Goal: Communication & Community: Participate in discussion

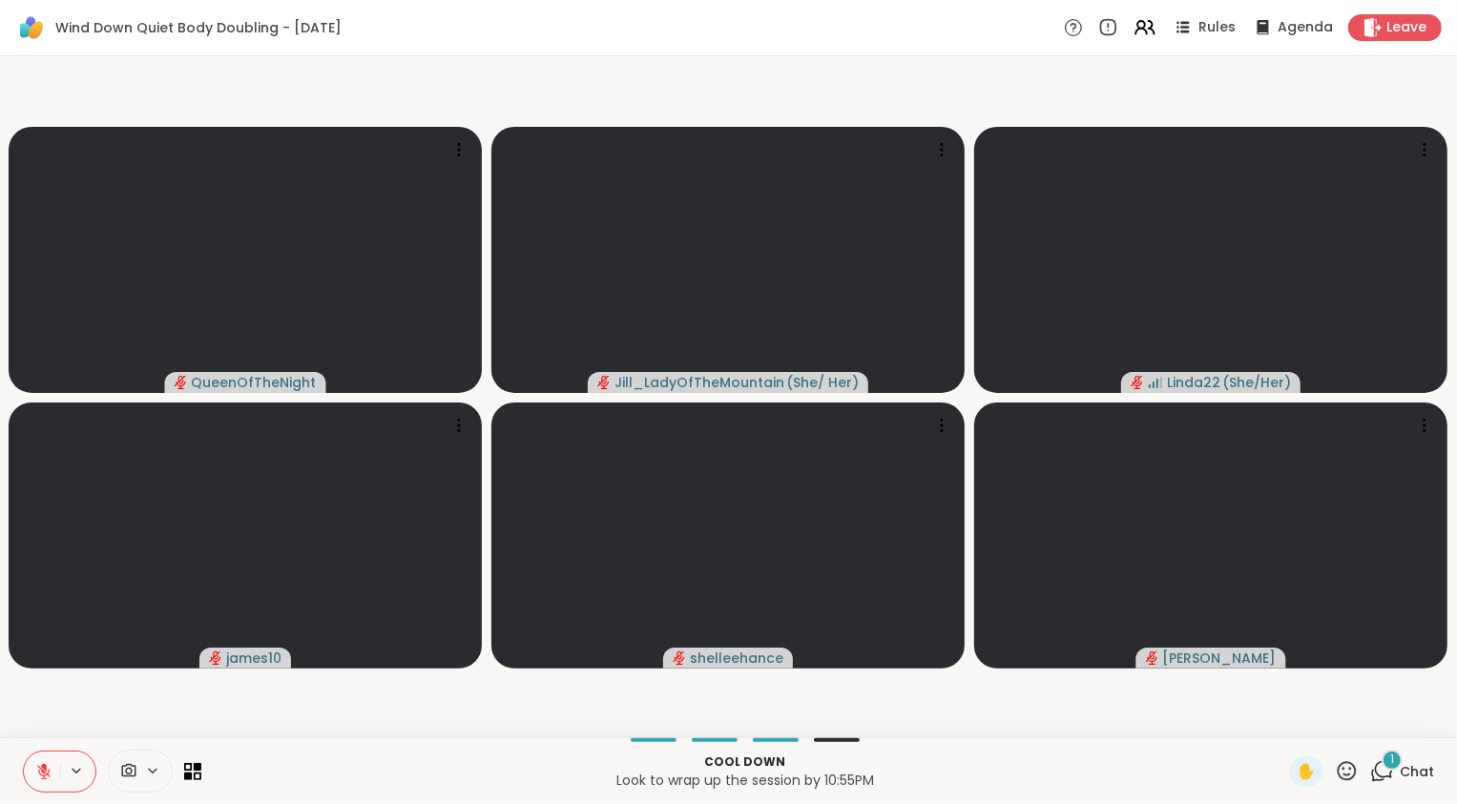
click at [1377, 776] on icon at bounding box center [1382, 771] width 24 height 24
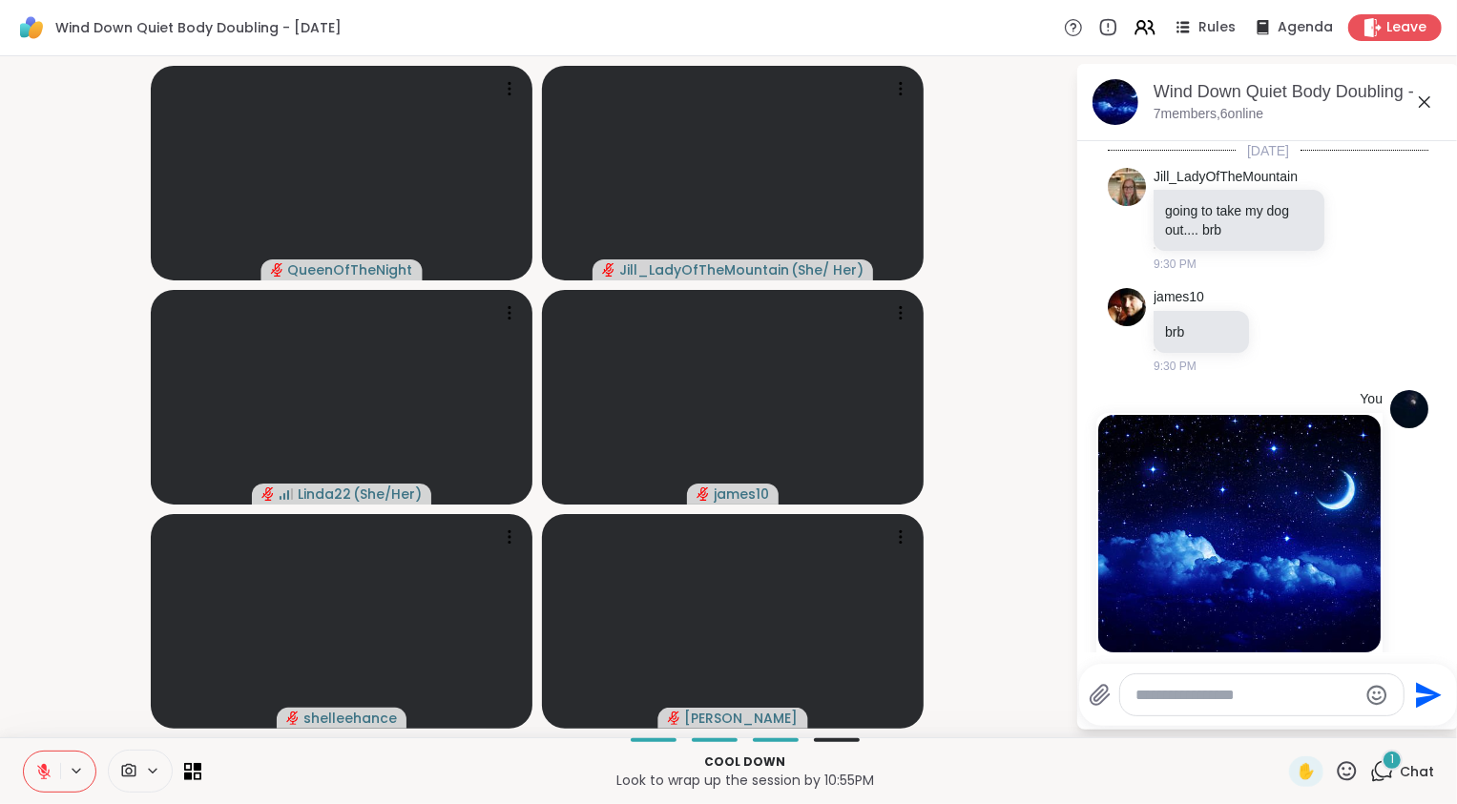
scroll to position [1770, 0]
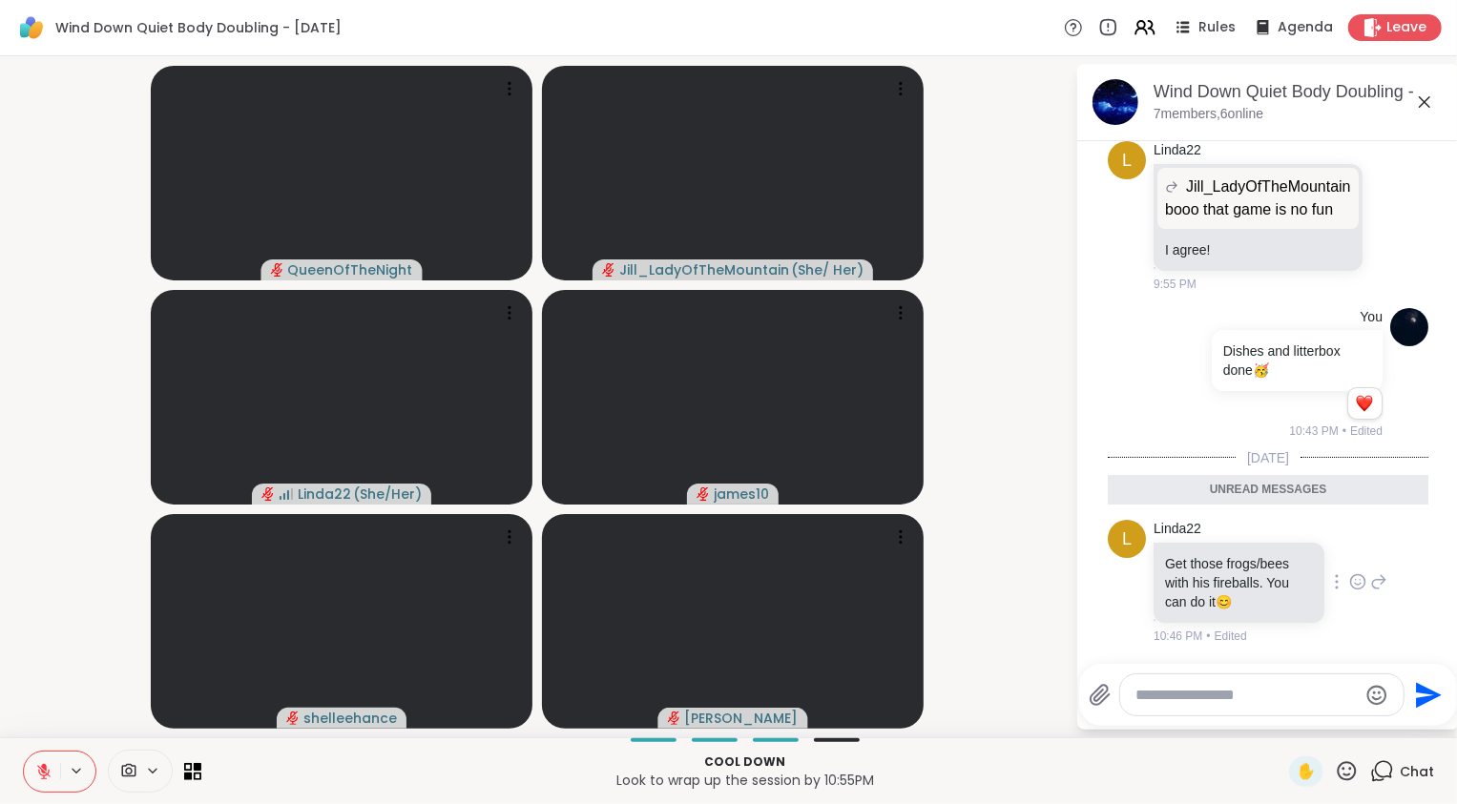
click at [1355, 585] on icon at bounding box center [1358, 584] width 6 height 2
click at [1265, 555] on div "Select Reaction: Joy" at bounding box center [1273, 551] width 17 height 17
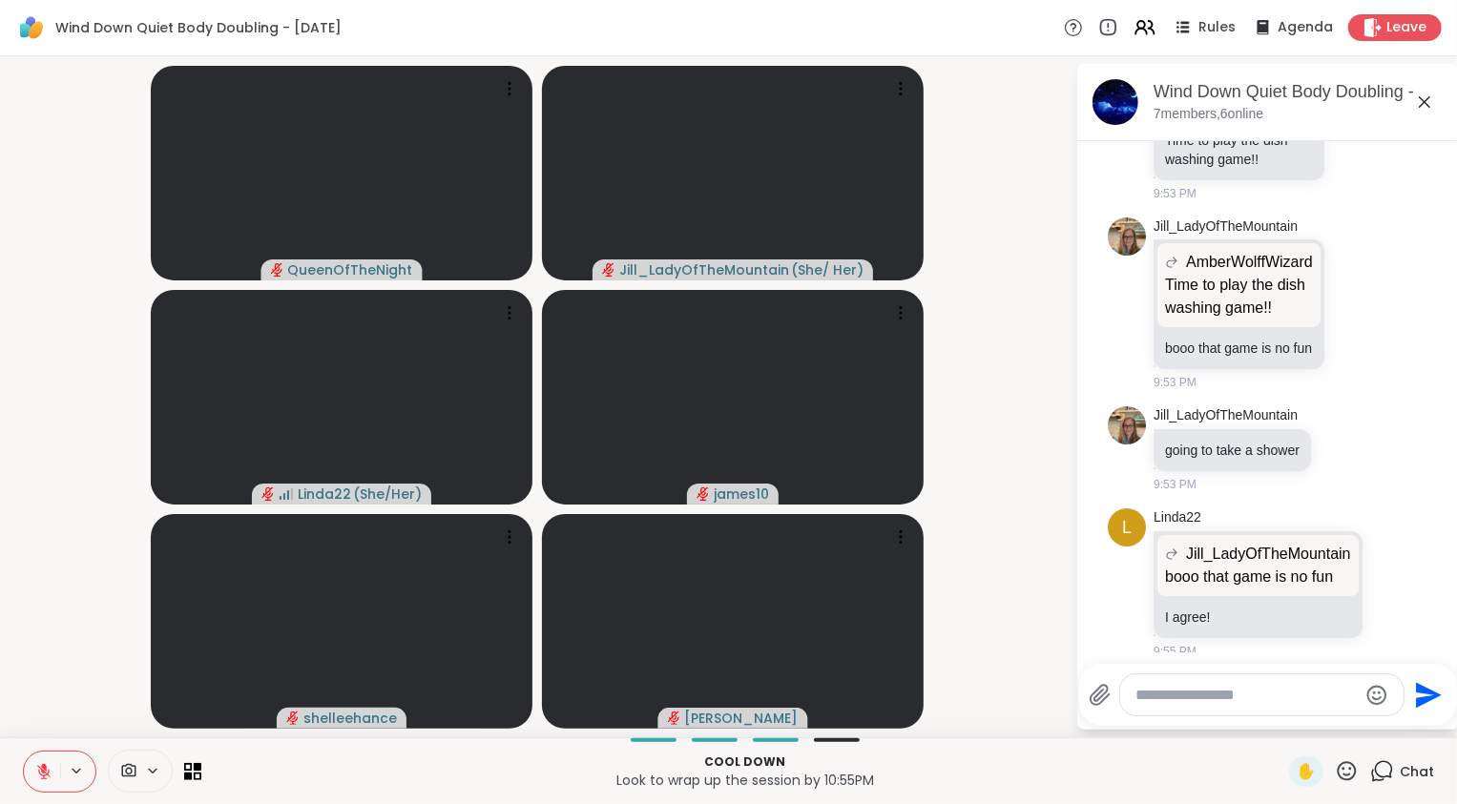
scroll to position [1797, 0]
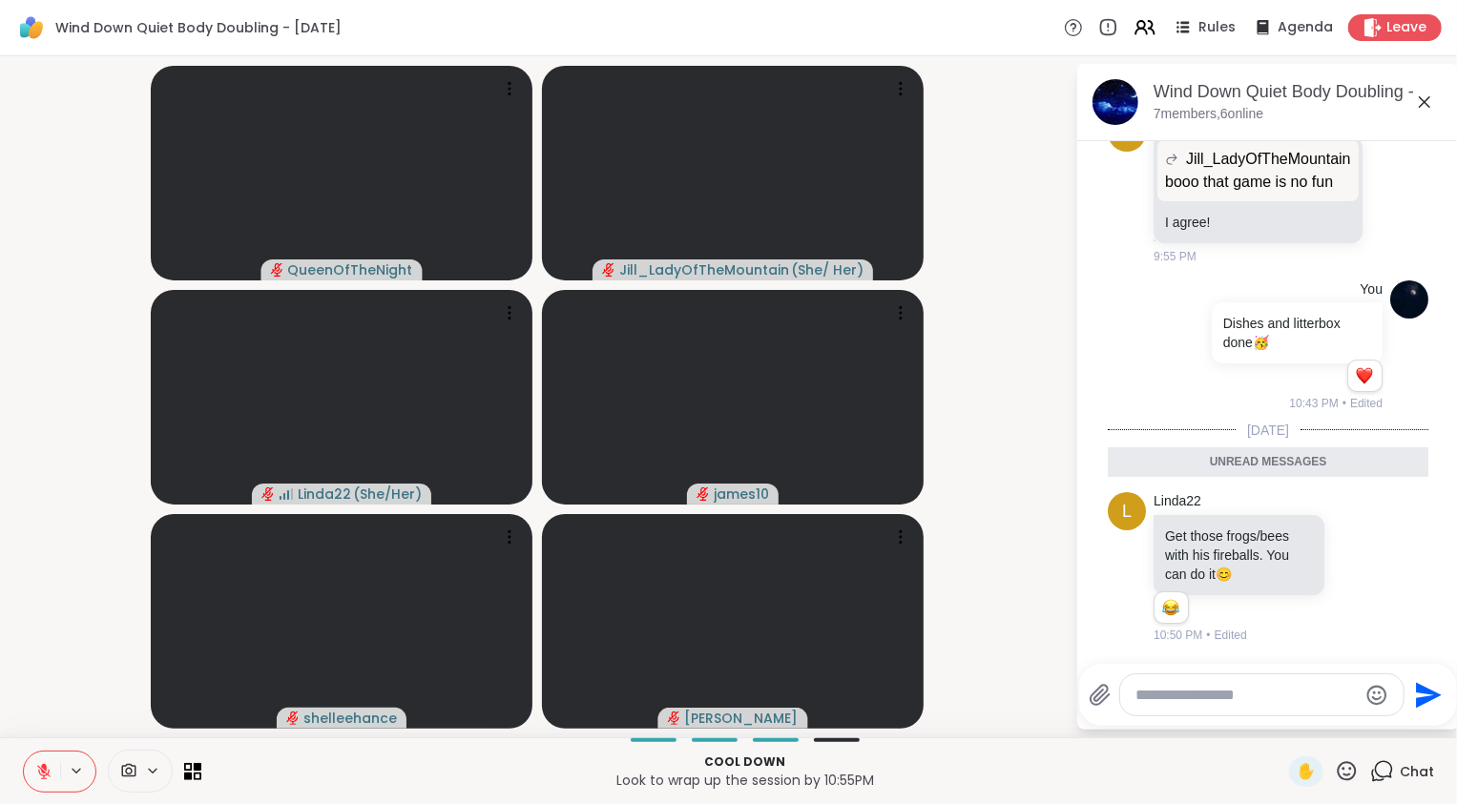
click at [1243, 695] on textarea "Type your message" at bounding box center [1246, 695] width 222 height 19
paste textarea "**********"
type textarea "**********"
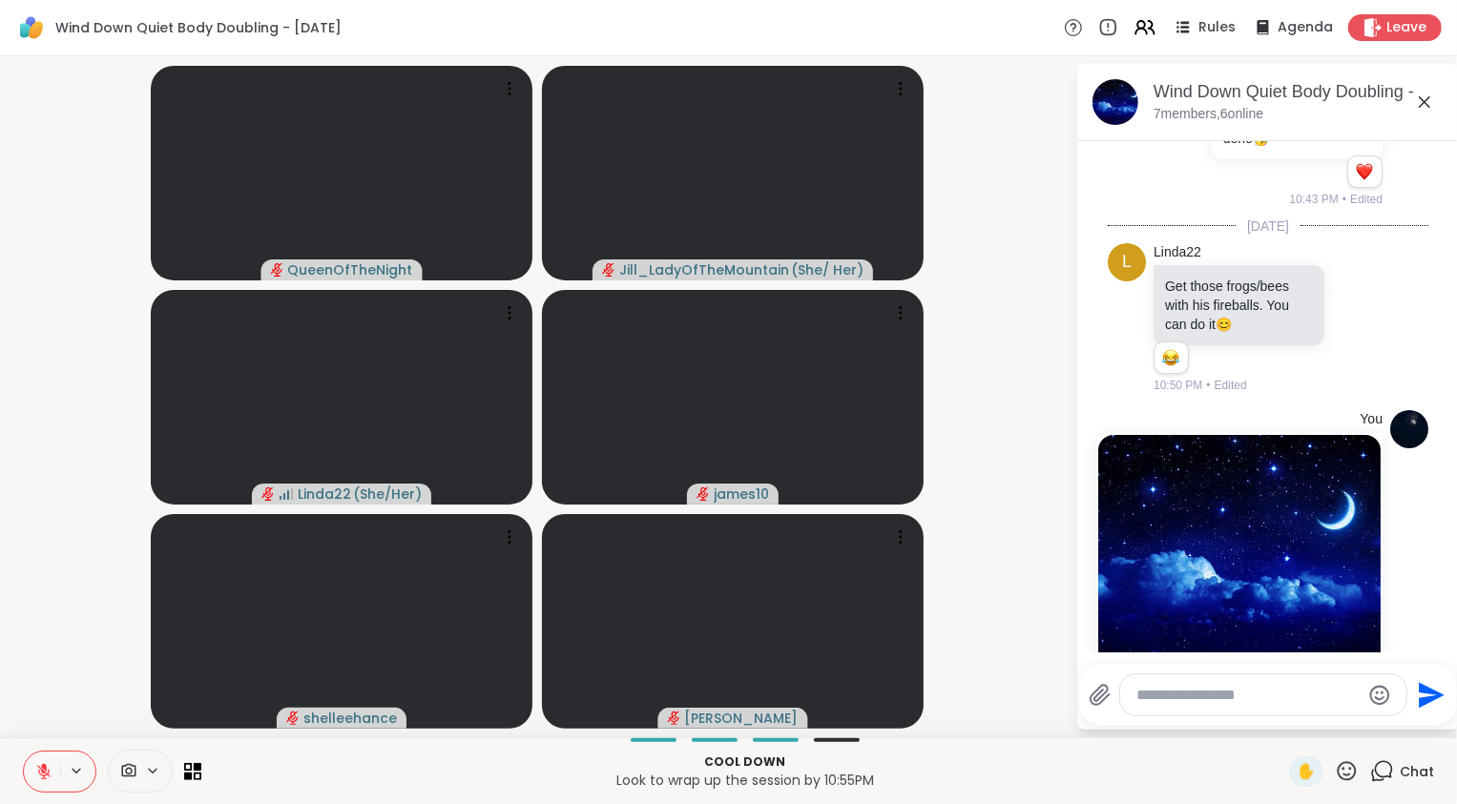
scroll to position [1956, 0]
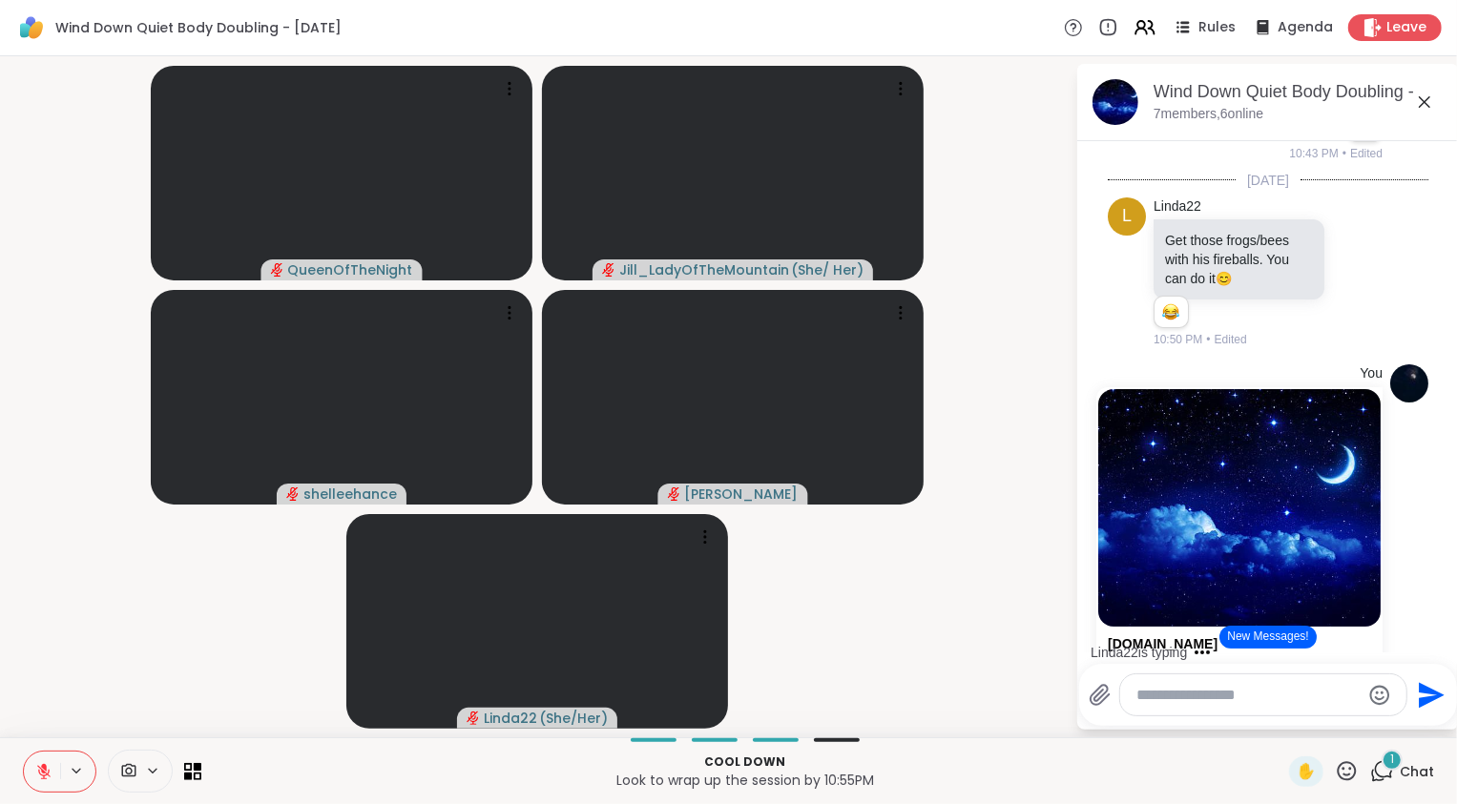
click at [1381, 766] on div "1" at bounding box center [1391, 760] width 21 height 21
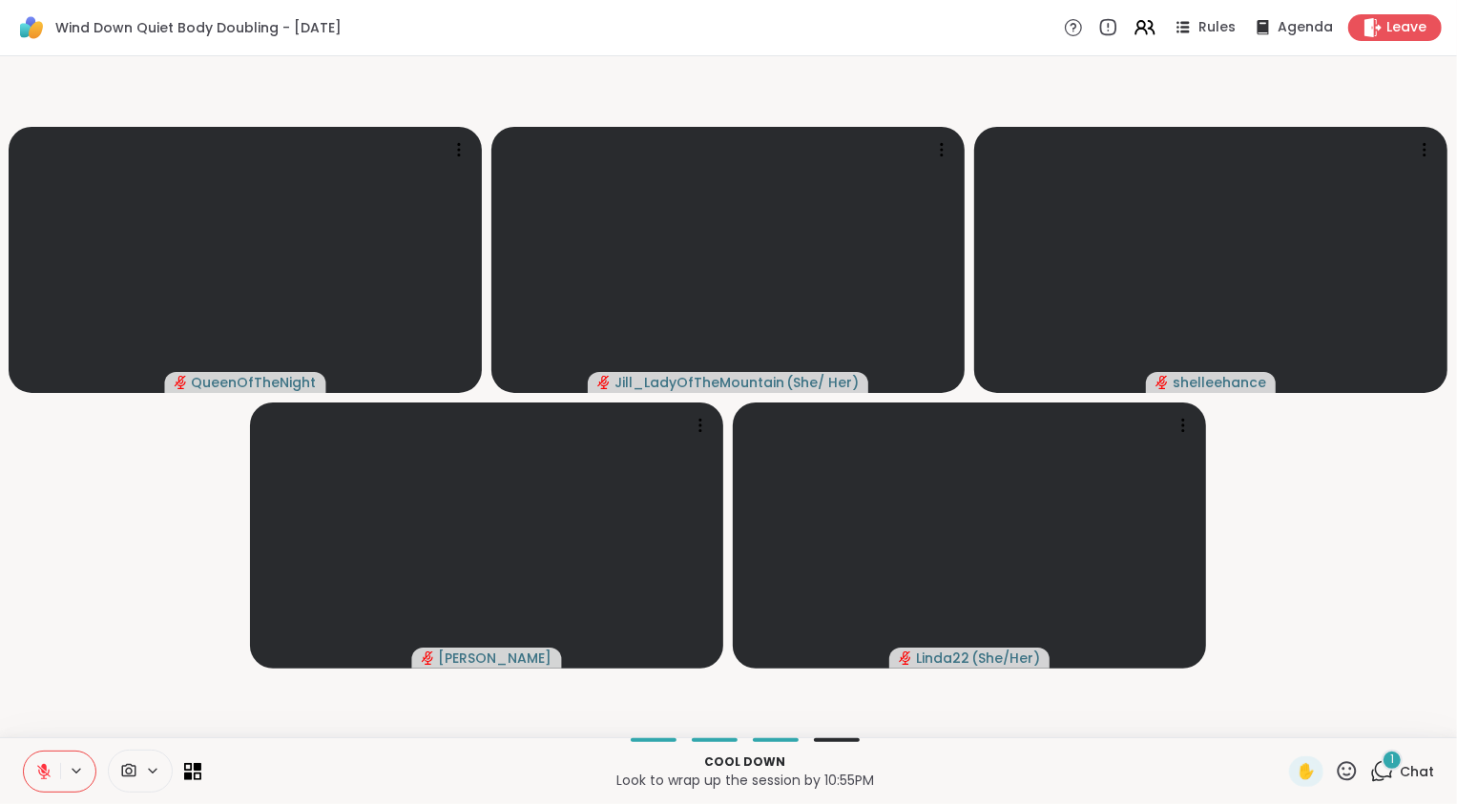
click at [1373, 773] on icon at bounding box center [1382, 771] width 24 height 24
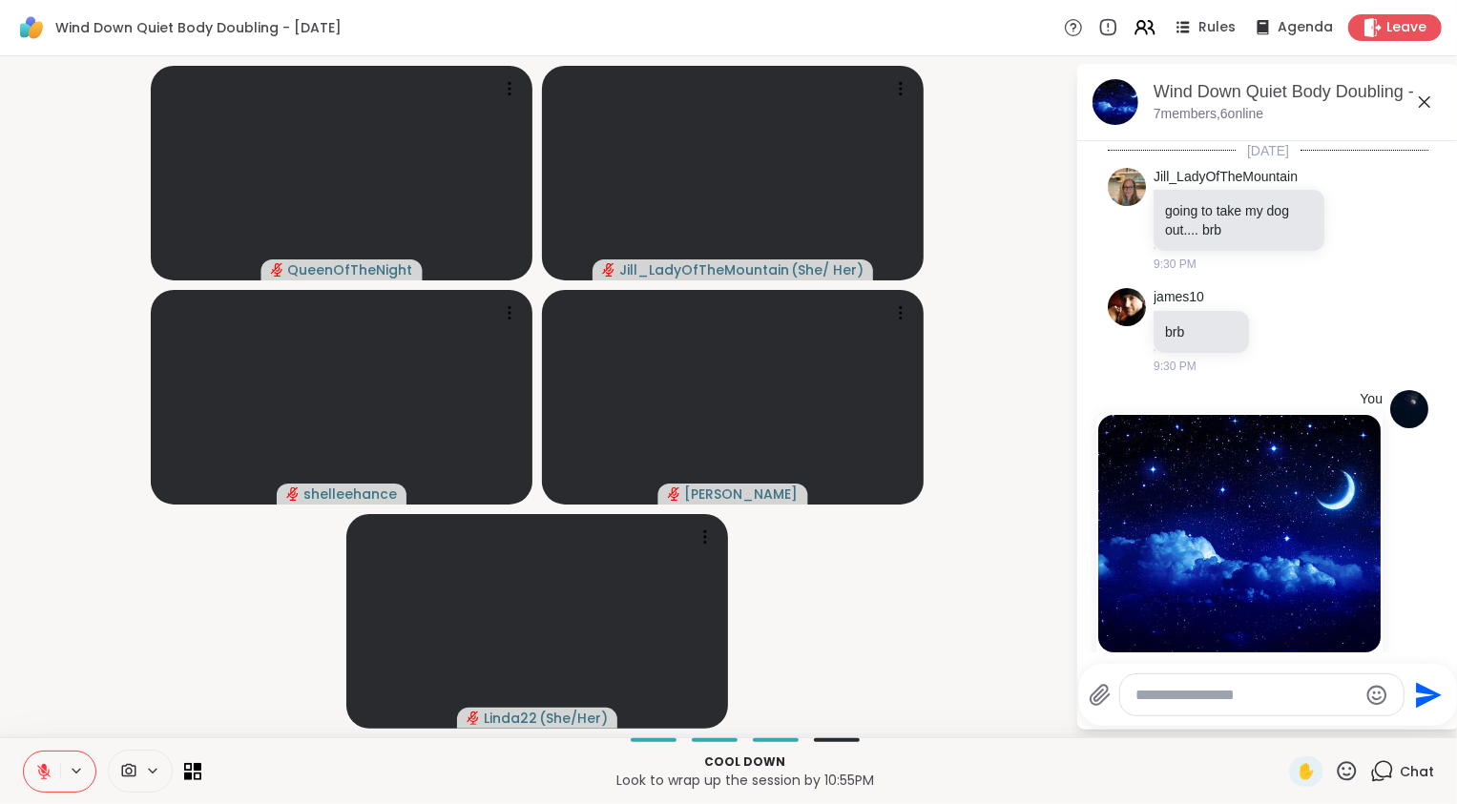
scroll to position [2388, 0]
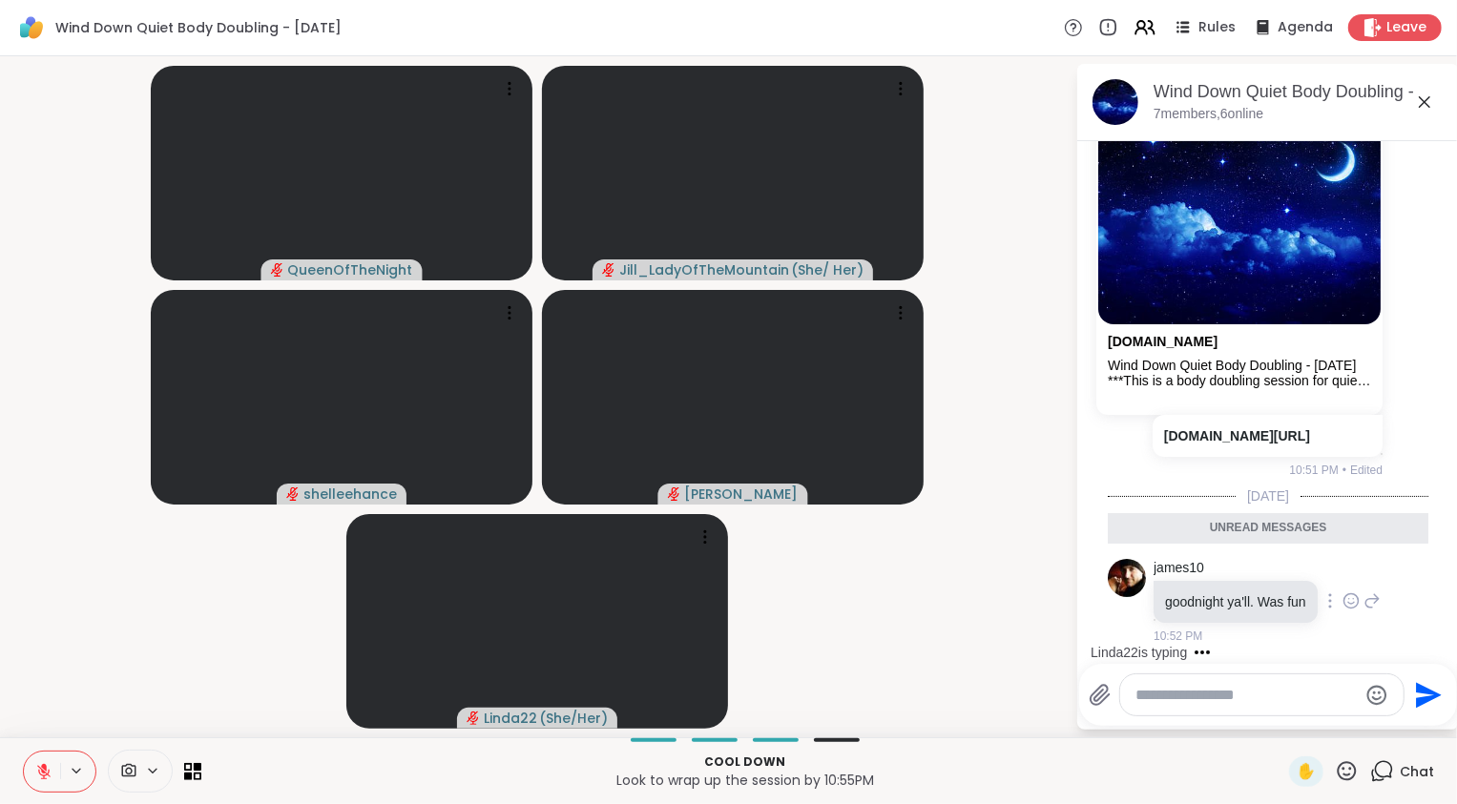
click at [1330, 591] on div at bounding box center [1350, 601] width 59 height 23
click at [1342, 601] on div at bounding box center [1350, 601] width 17 height 23
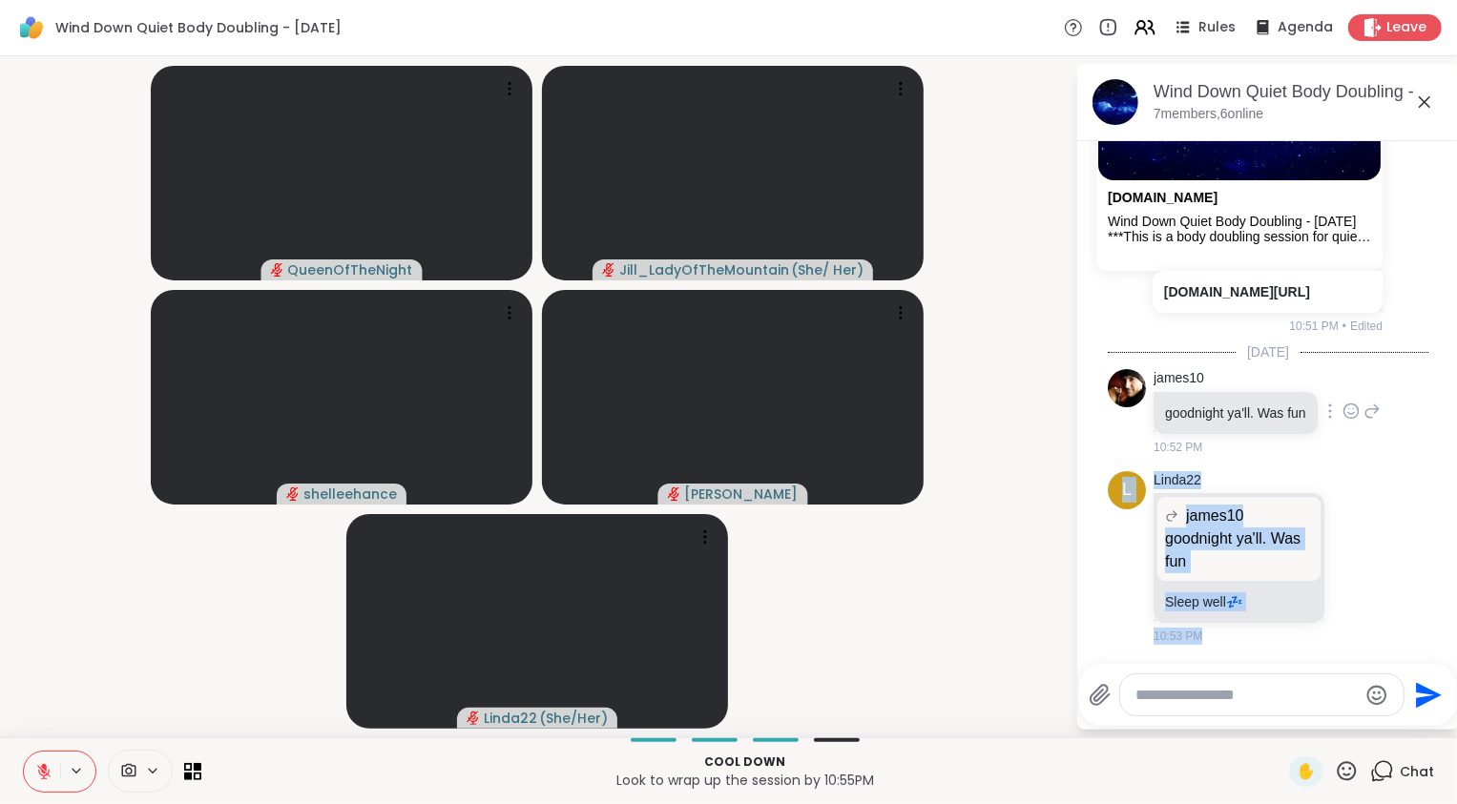
drag, startPoint x: 1341, startPoint y: 568, endPoint x: 1351, endPoint y: 406, distance: 161.5
click at [1351, 406] on div at bounding box center [1350, 411] width 59 height 23
click at [1342, 403] on icon at bounding box center [1350, 411] width 17 height 19
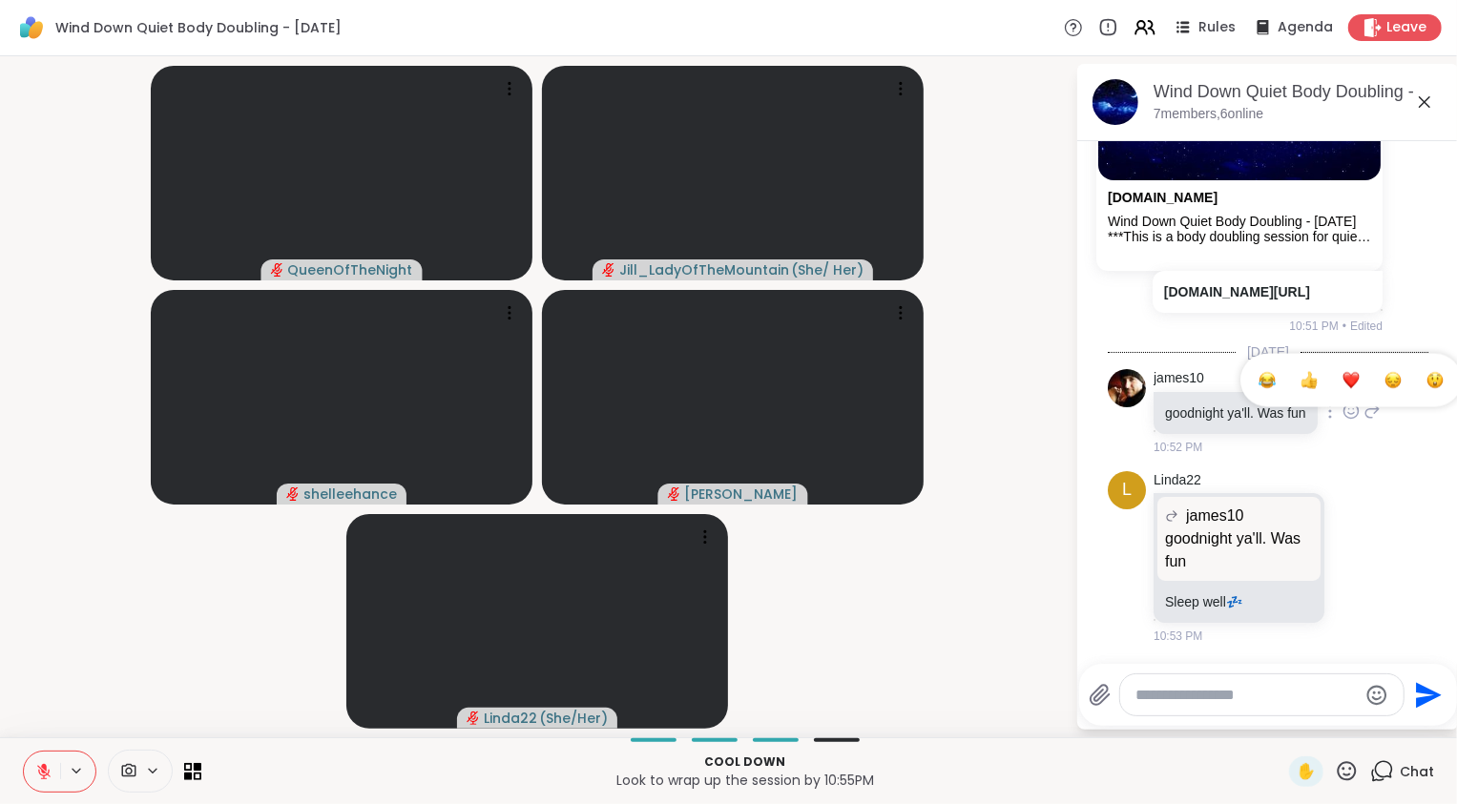
click at [1342, 375] on div "Select Reaction: Heart" at bounding box center [1350, 380] width 17 height 17
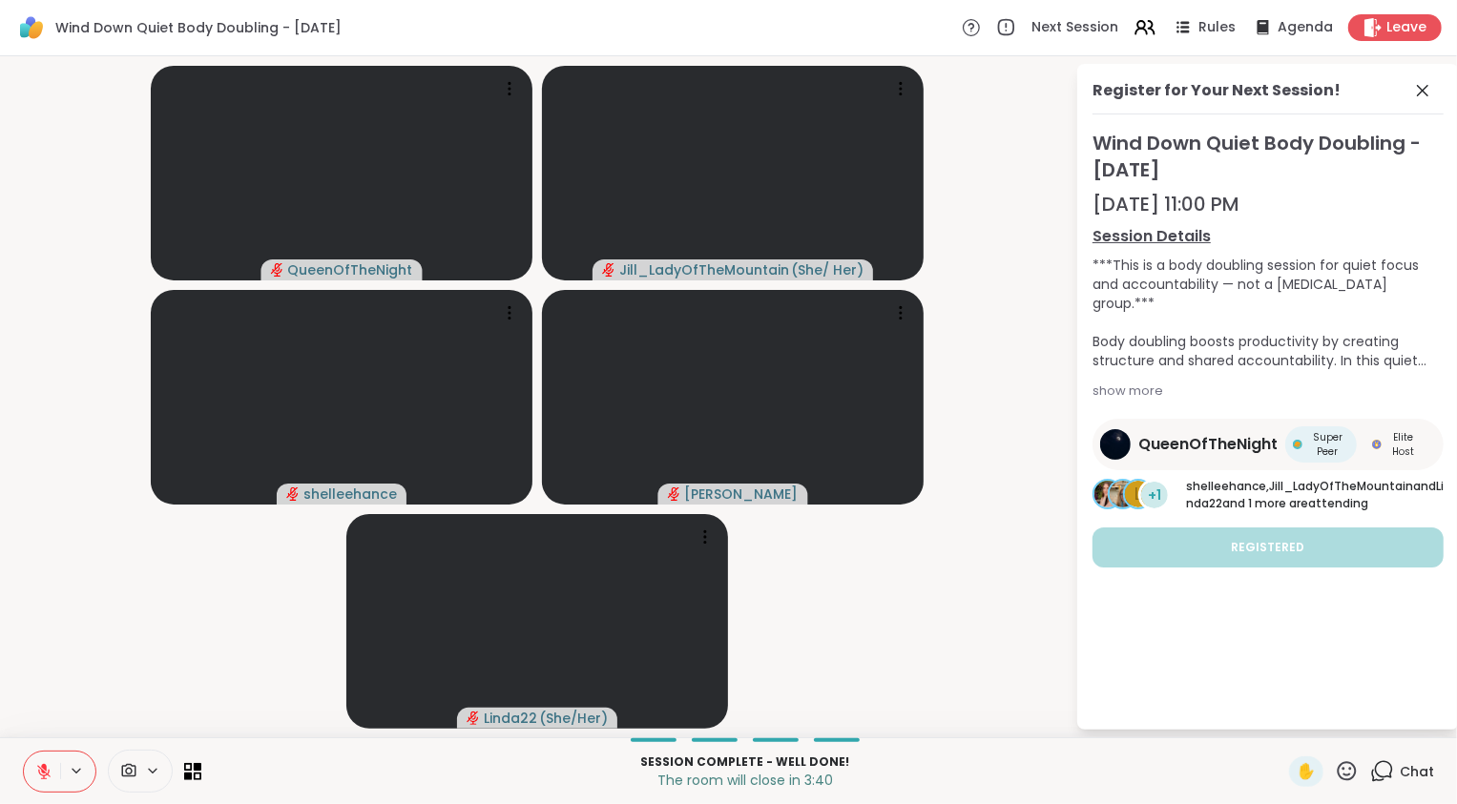
click at [1370, 779] on icon at bounding box center [1382, 771] width 24 height 24
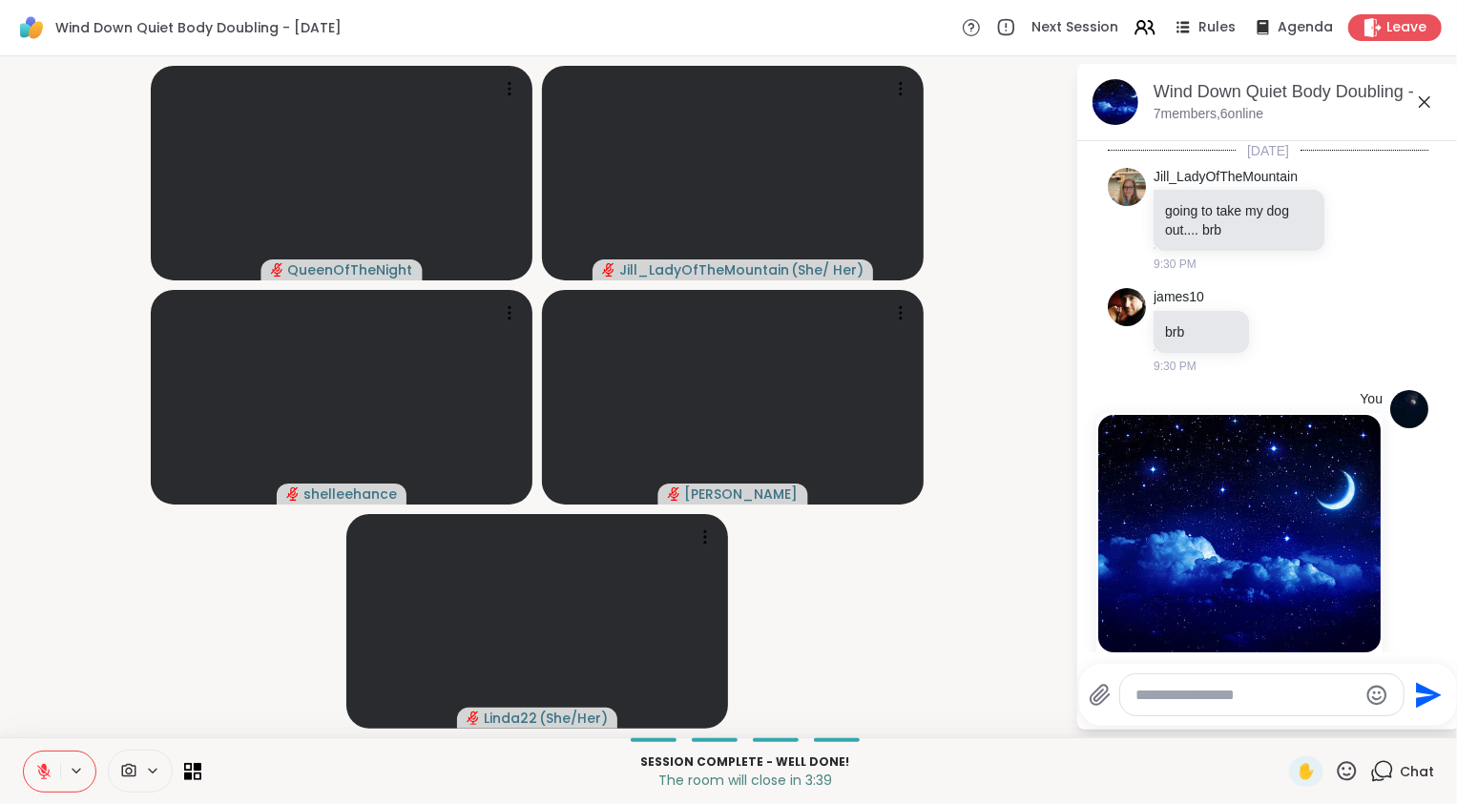
scroll to position [2567, 0]
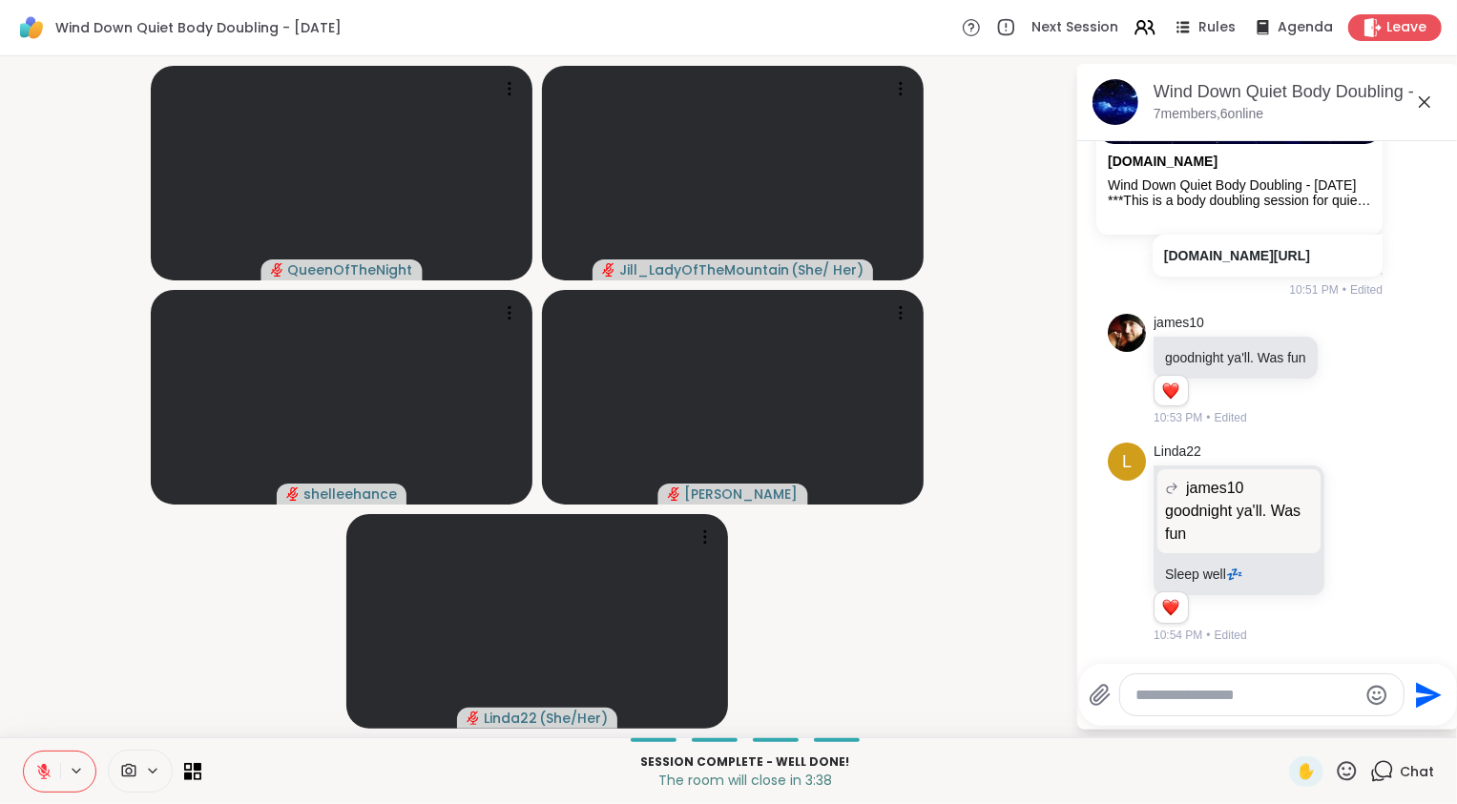
click at [1269, 694] on textarea "Type your message" at bounding box center [1246, 695] width 222 height 19
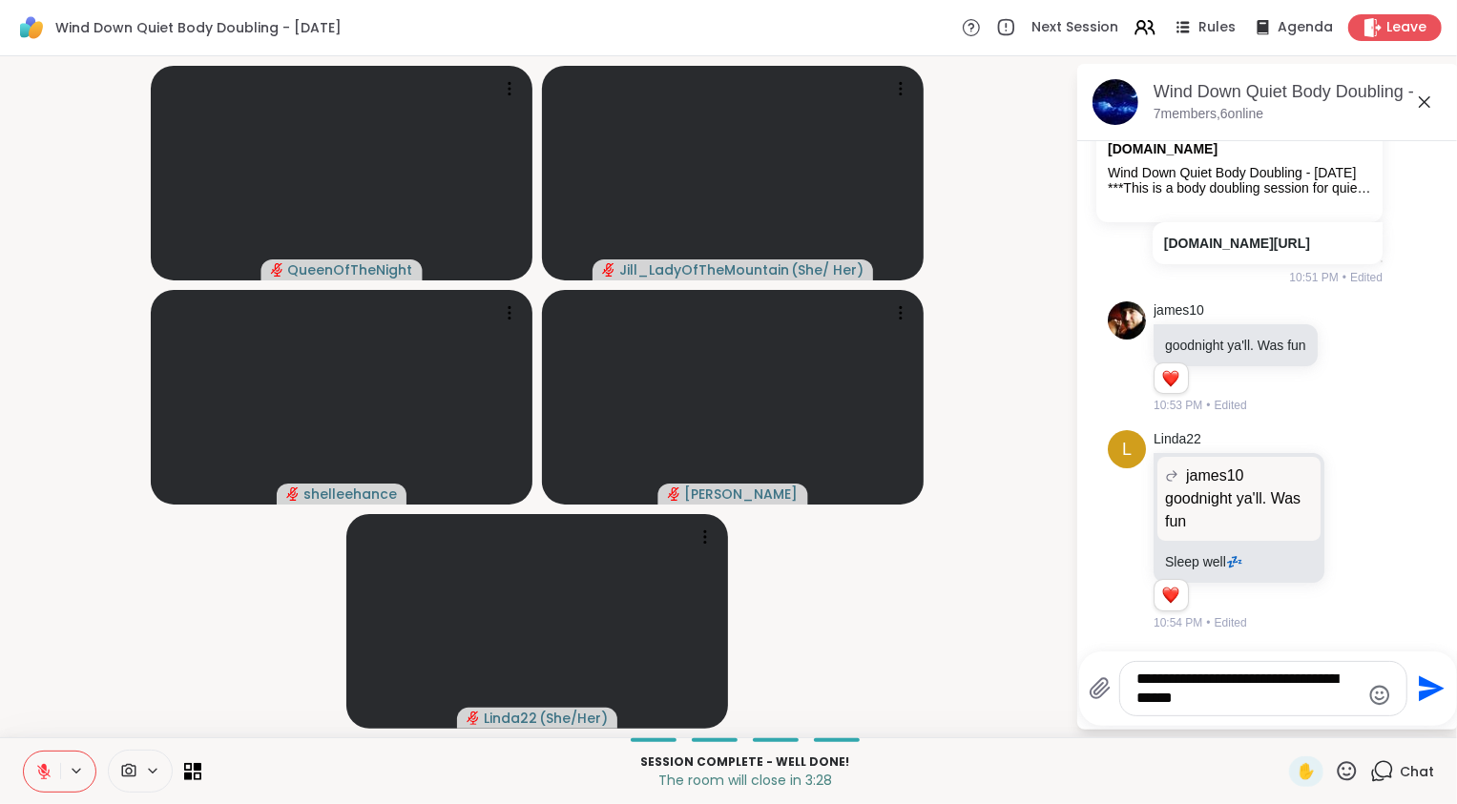
click at [1378, 697] on icon "Emoji picker" at bounding box center [1379, 695] width 23 height 23
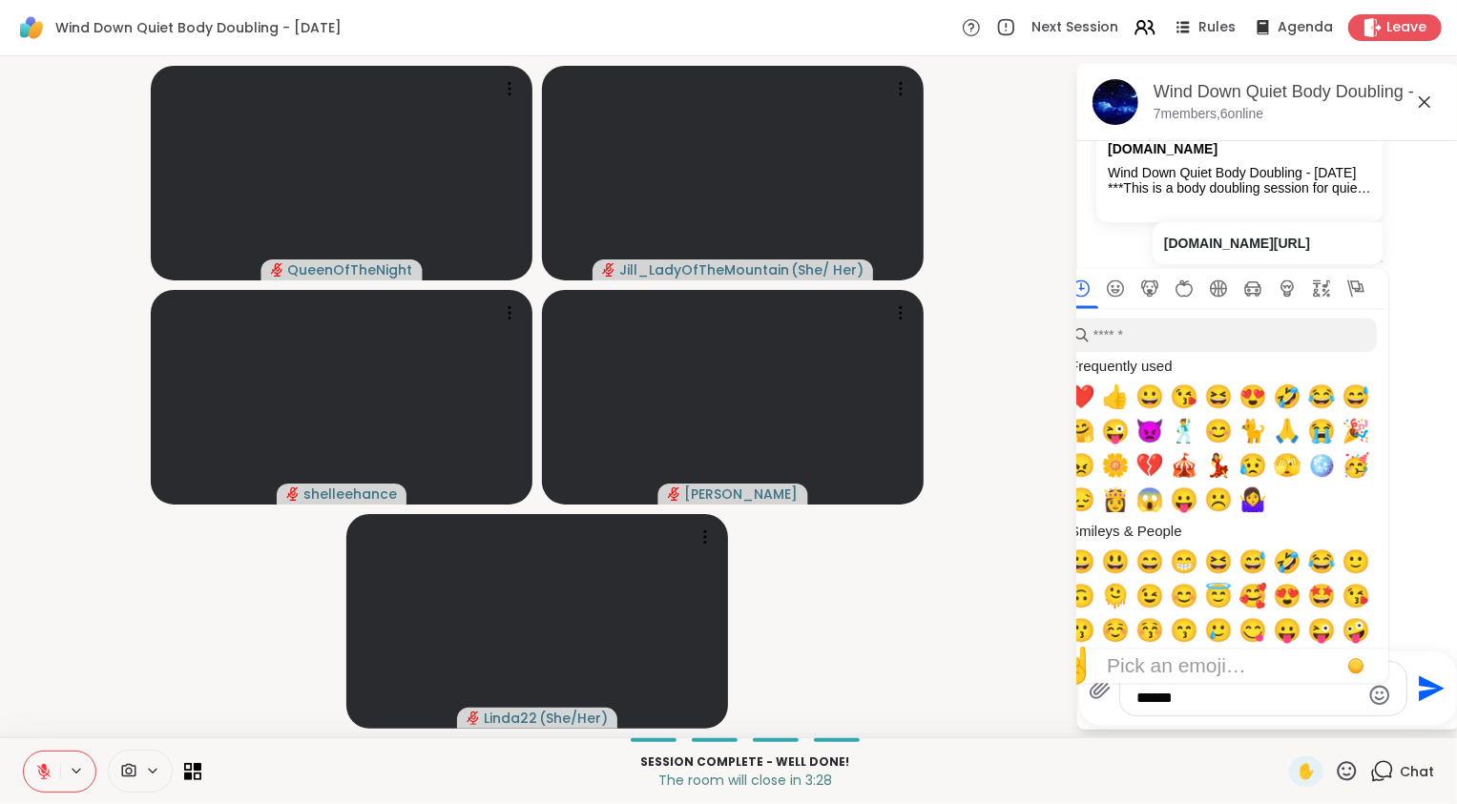
click at [1380, 692] on icon "Emoji picker" at bounding box center [1380, 695] width 20 height 20
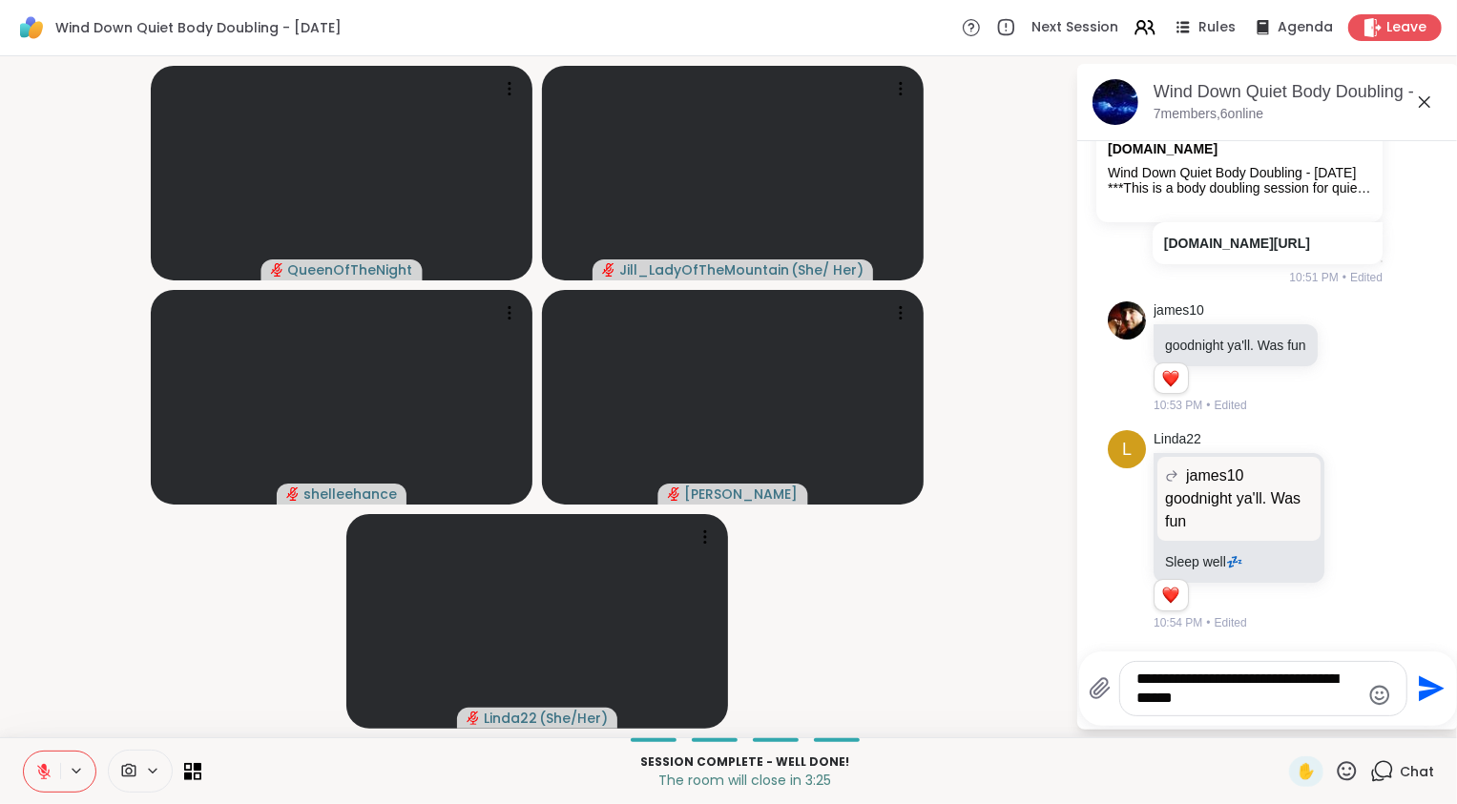
click at [1375, 702] on icon "Emoji picker" at bounding box center [1379, 695] width 23 height 23
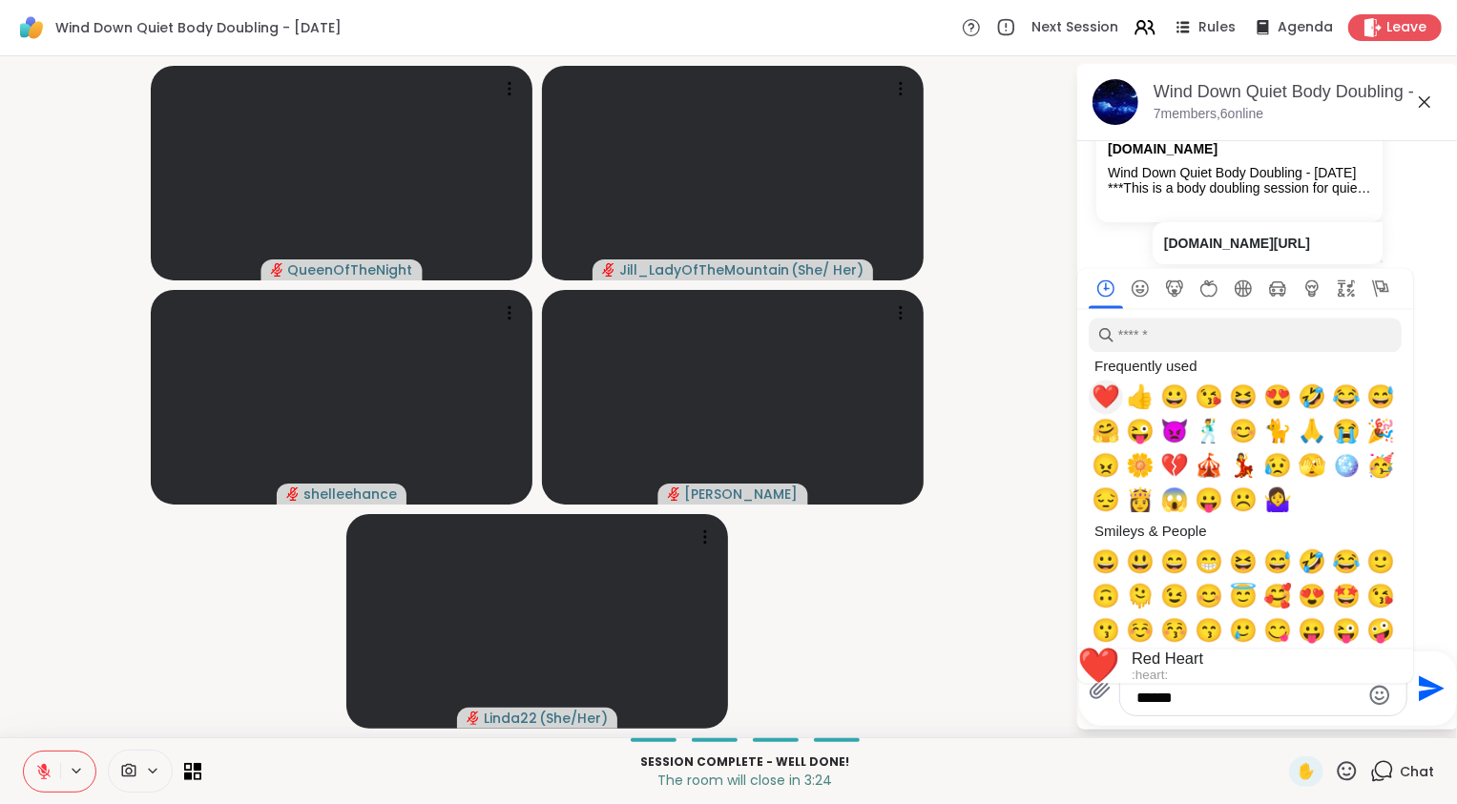
click at [1117, 393] on div "❤️" at bounding box center [1106, 397] width 34 height 34
type textarea "**********"
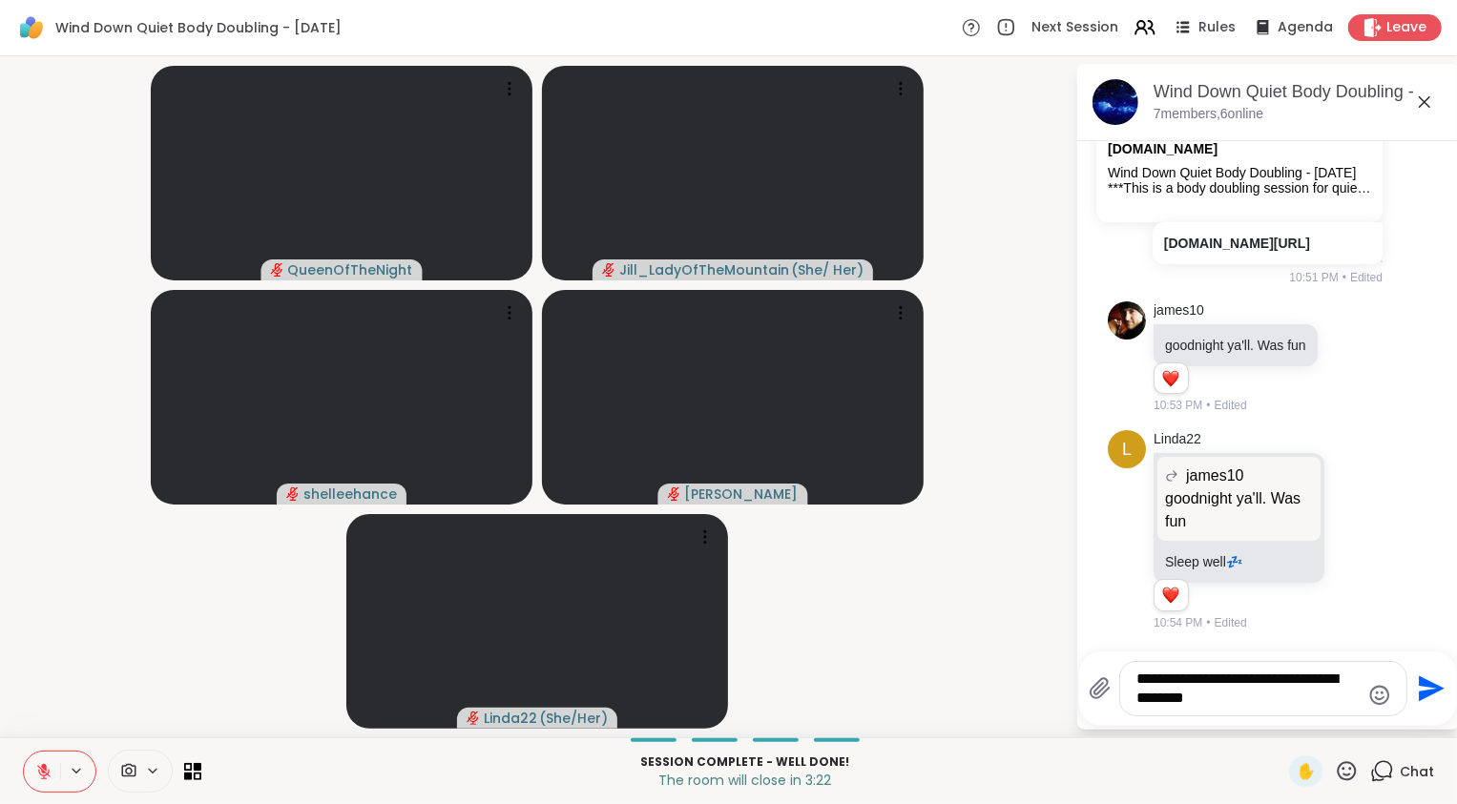
click at [1427, 695] on icon "Send" at bounding box center [1432, 689] width 26 height 26
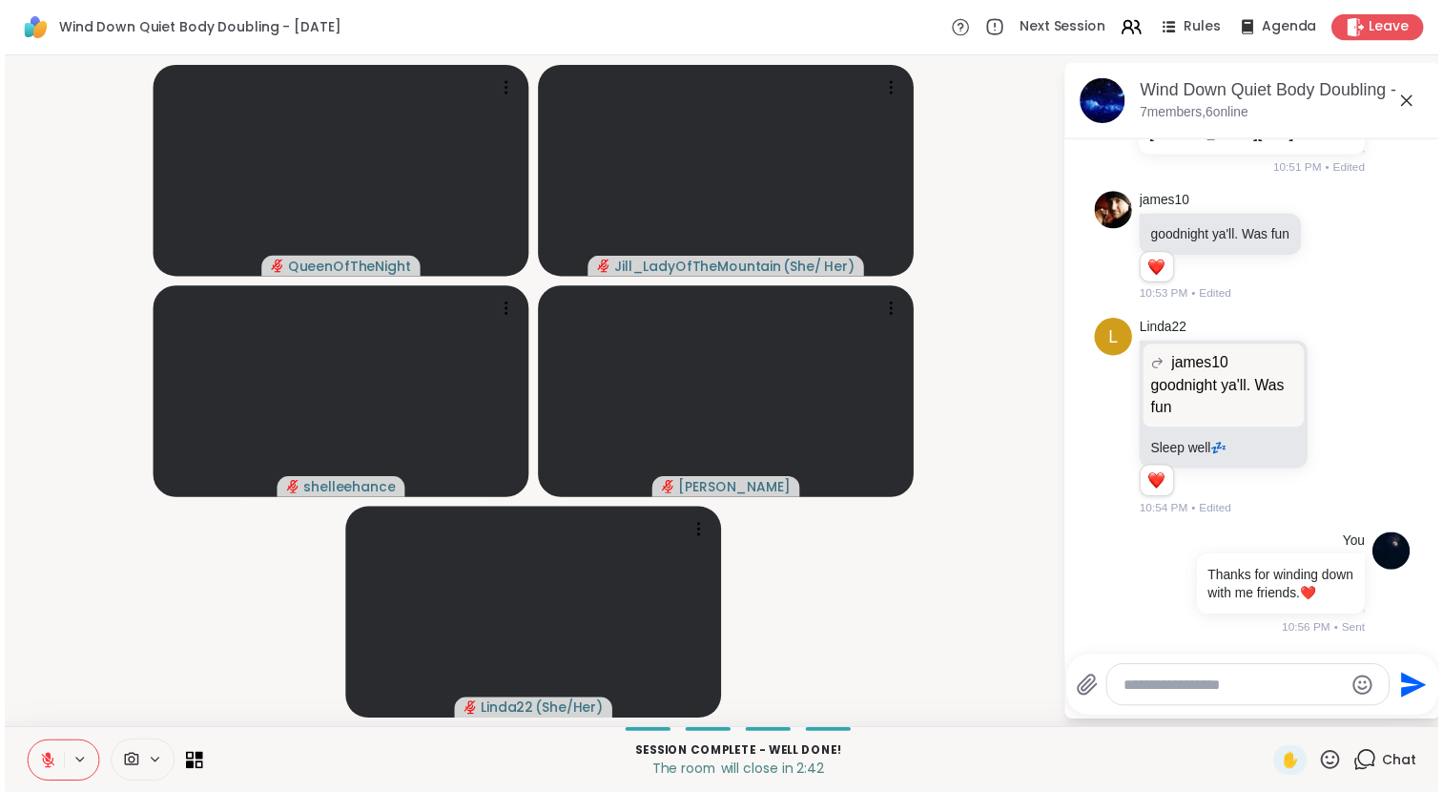
scroll to position [2919, 0]
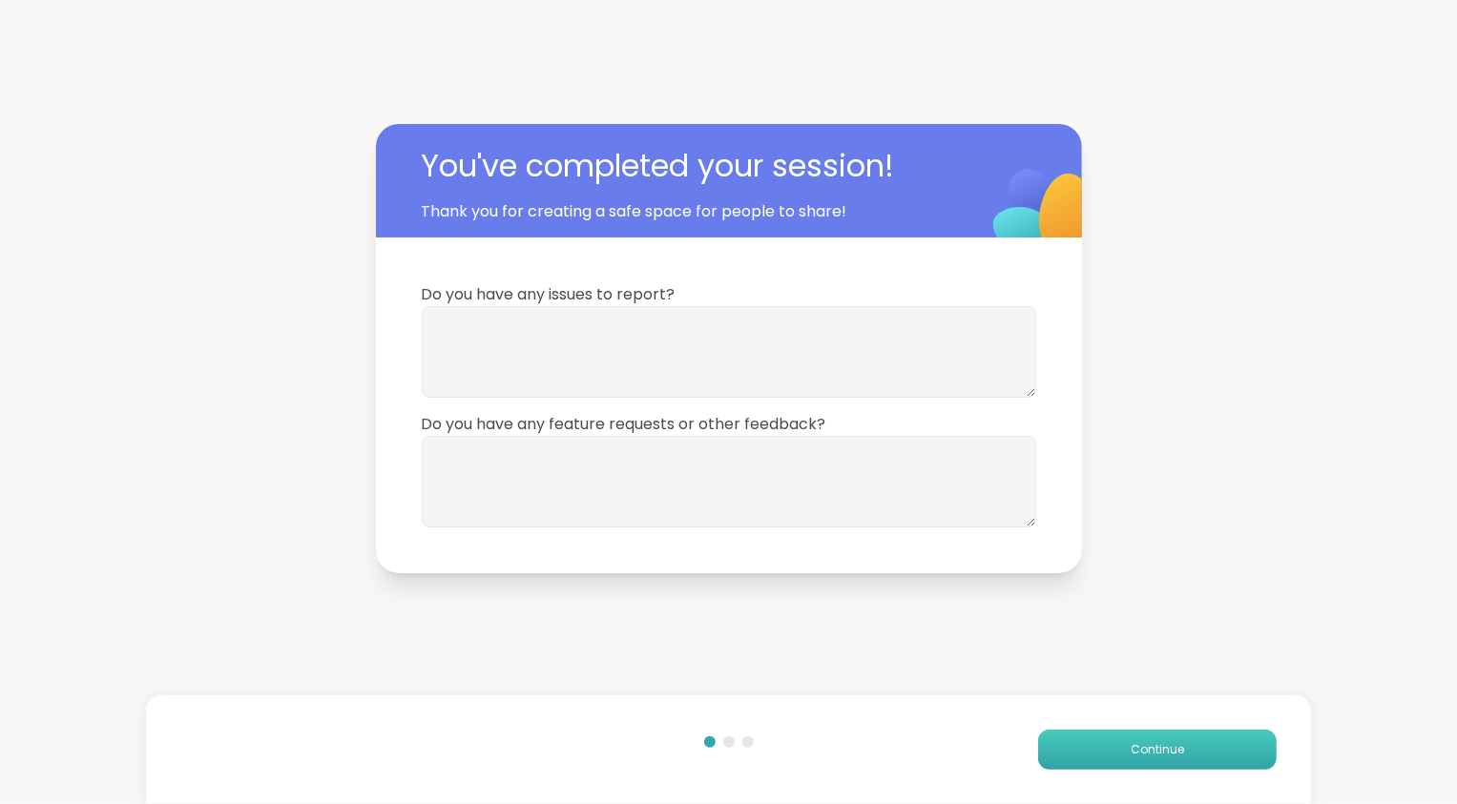
click at [1133, 746] on span "Continue" at bounding box center [1157, 749] width 53 height 17
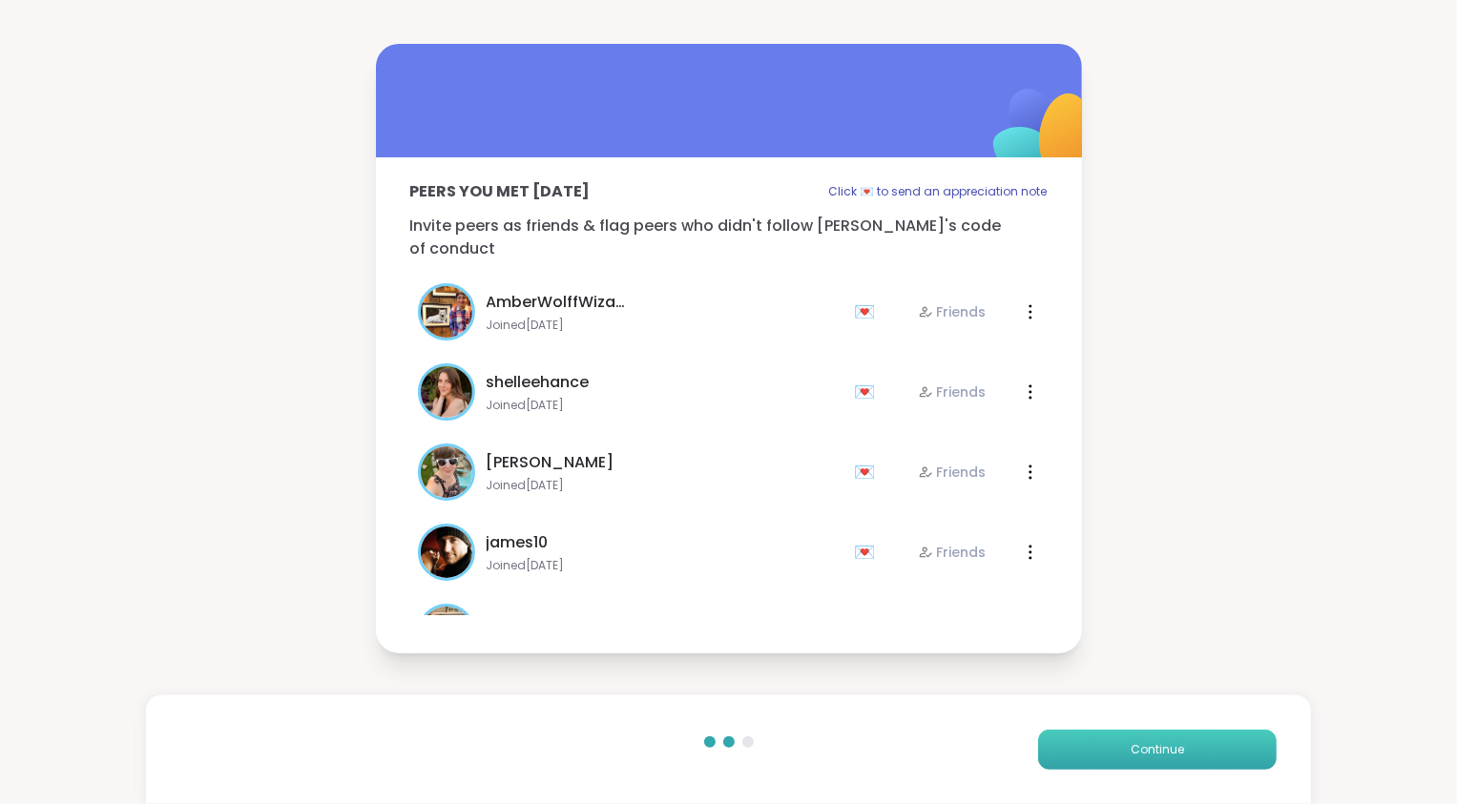
click at [1133, 746] on span "Continue" at bounding box center [1157, 749] width 53 height 17
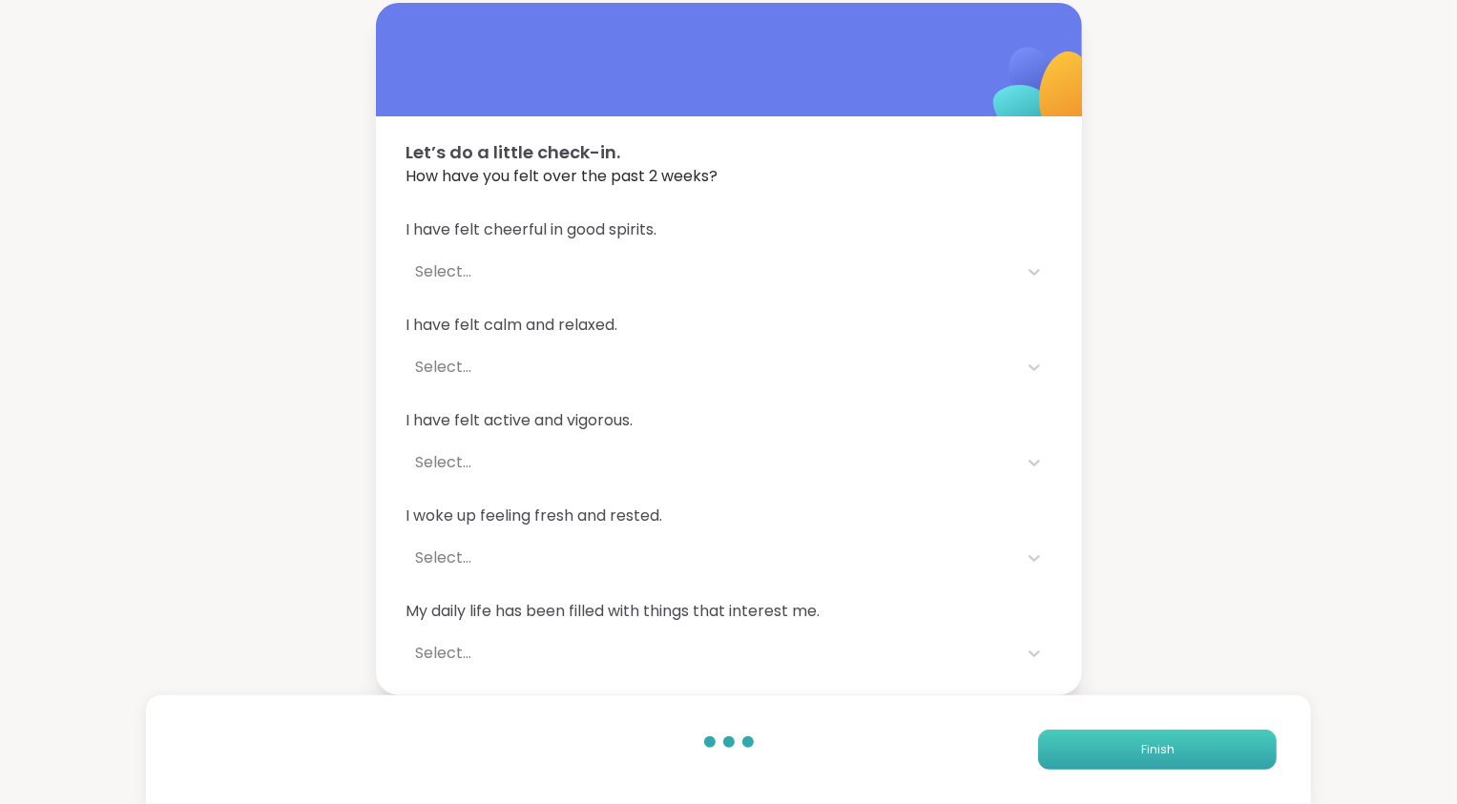
click at [1141, 746] on span "Finish" at bounding box center [1157, 749] width 33 height 17
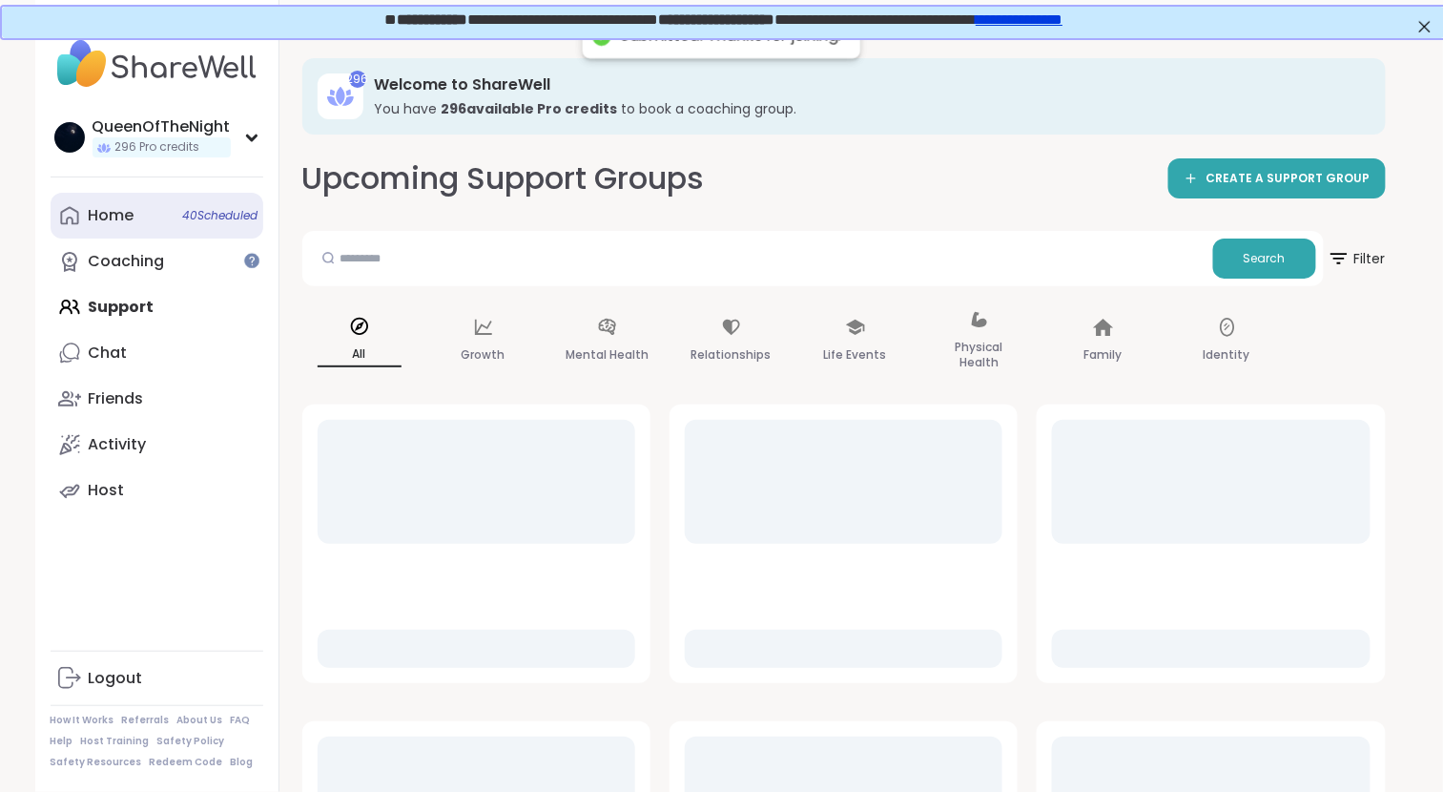
click at [88, 236] on link "Home 40 Scheduled" at bounding box center [157, 216] width 213 height 46
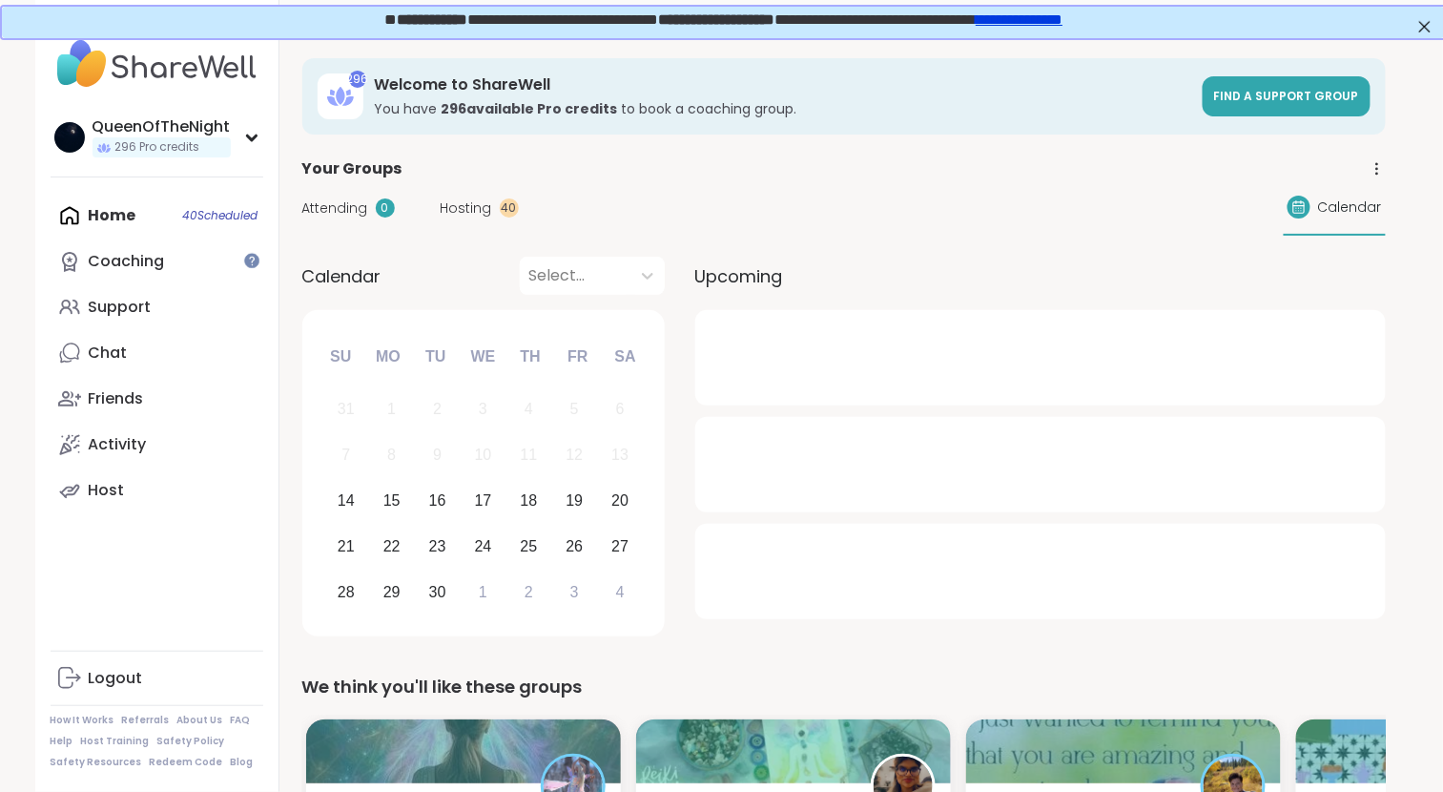
click at [469, 209] on span "Hosting" at bounding box center [467, 208] width 52 height 20
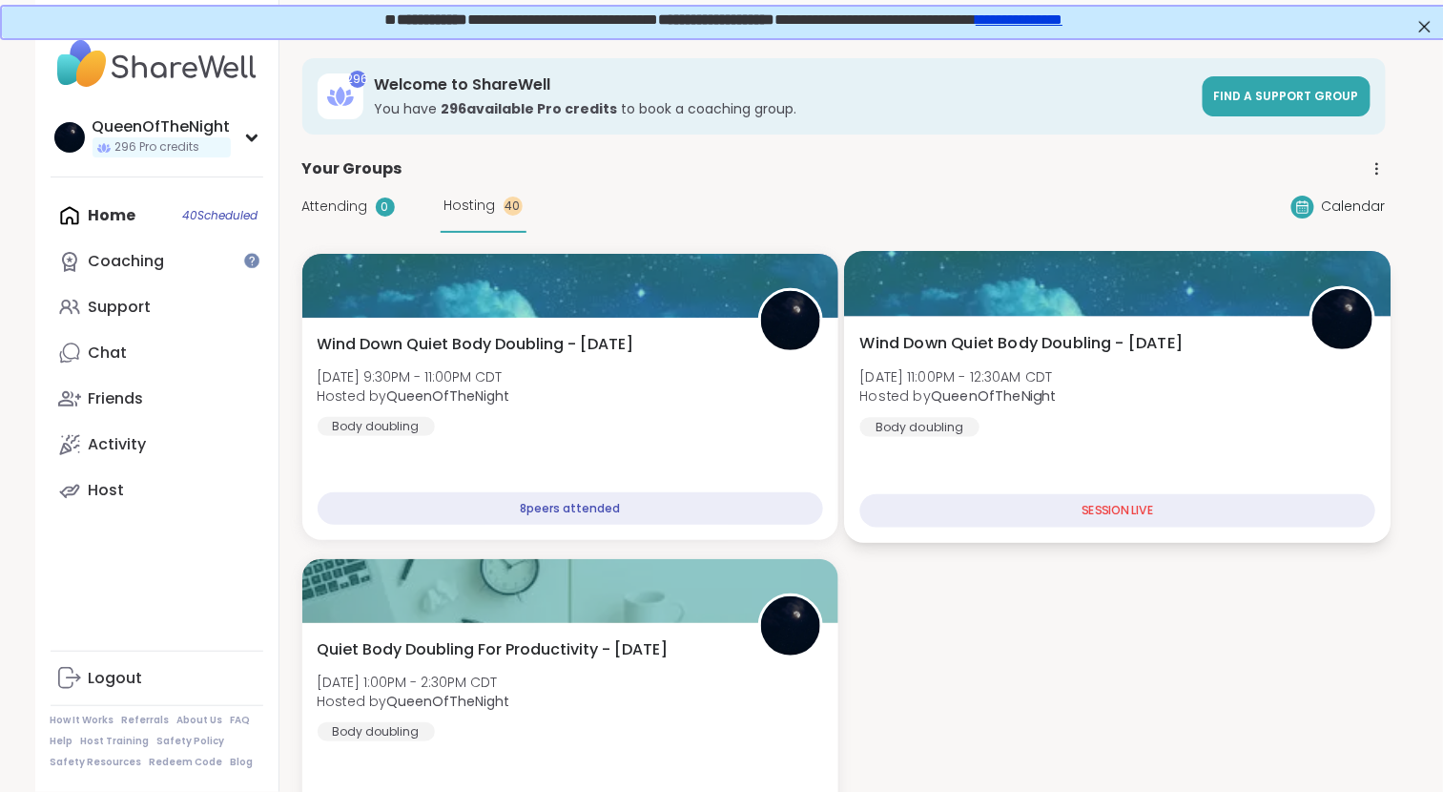
click at [1074, 293] on div at bounding box center [1117, 283] width 547 height 65
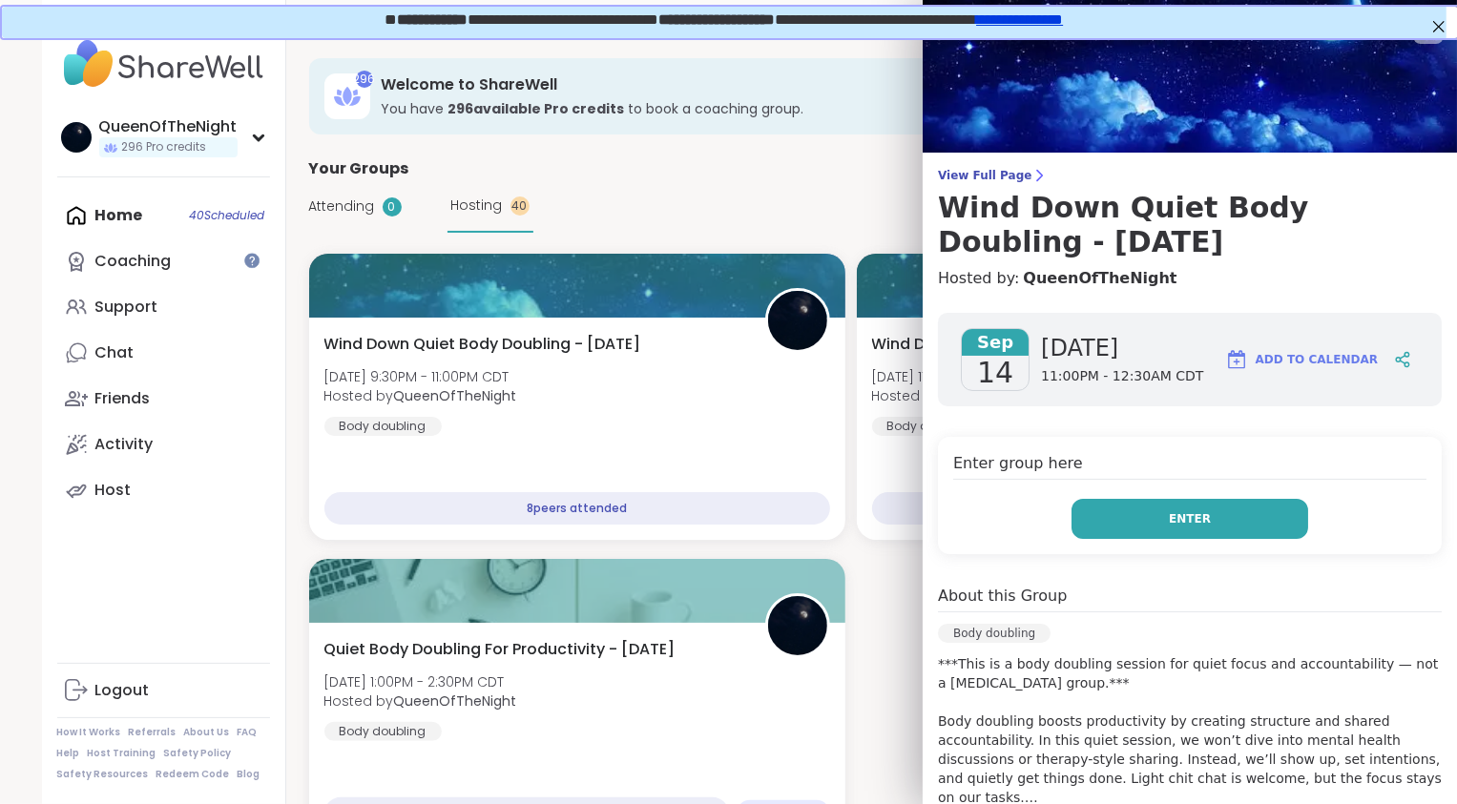
click at [1188, 525] on span "Enter" at bounding box center [1190, 518] width 42 height 17
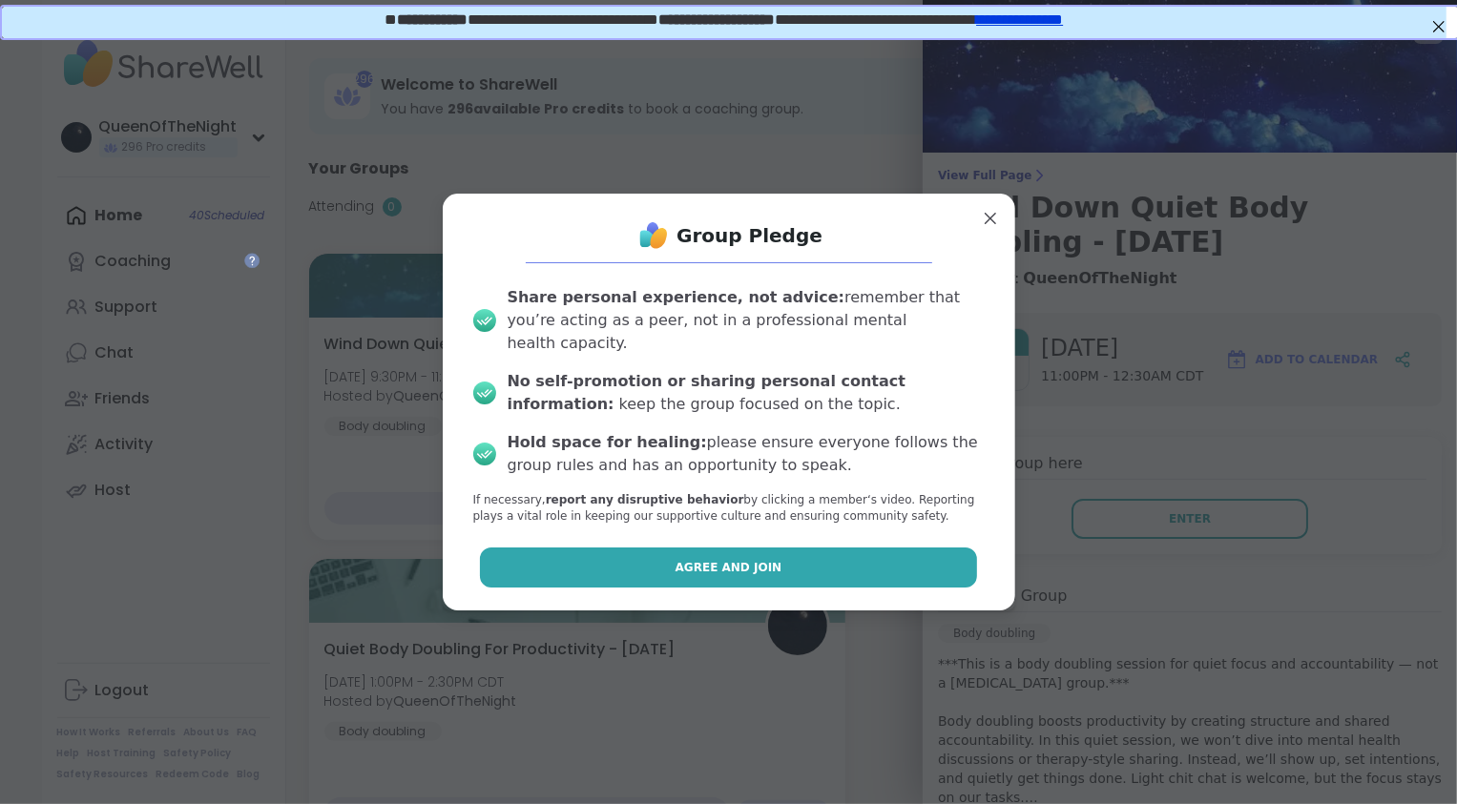
click at [737, 571] on button "Agree and Join" at bounding box center [728, 568] width 497 height 40
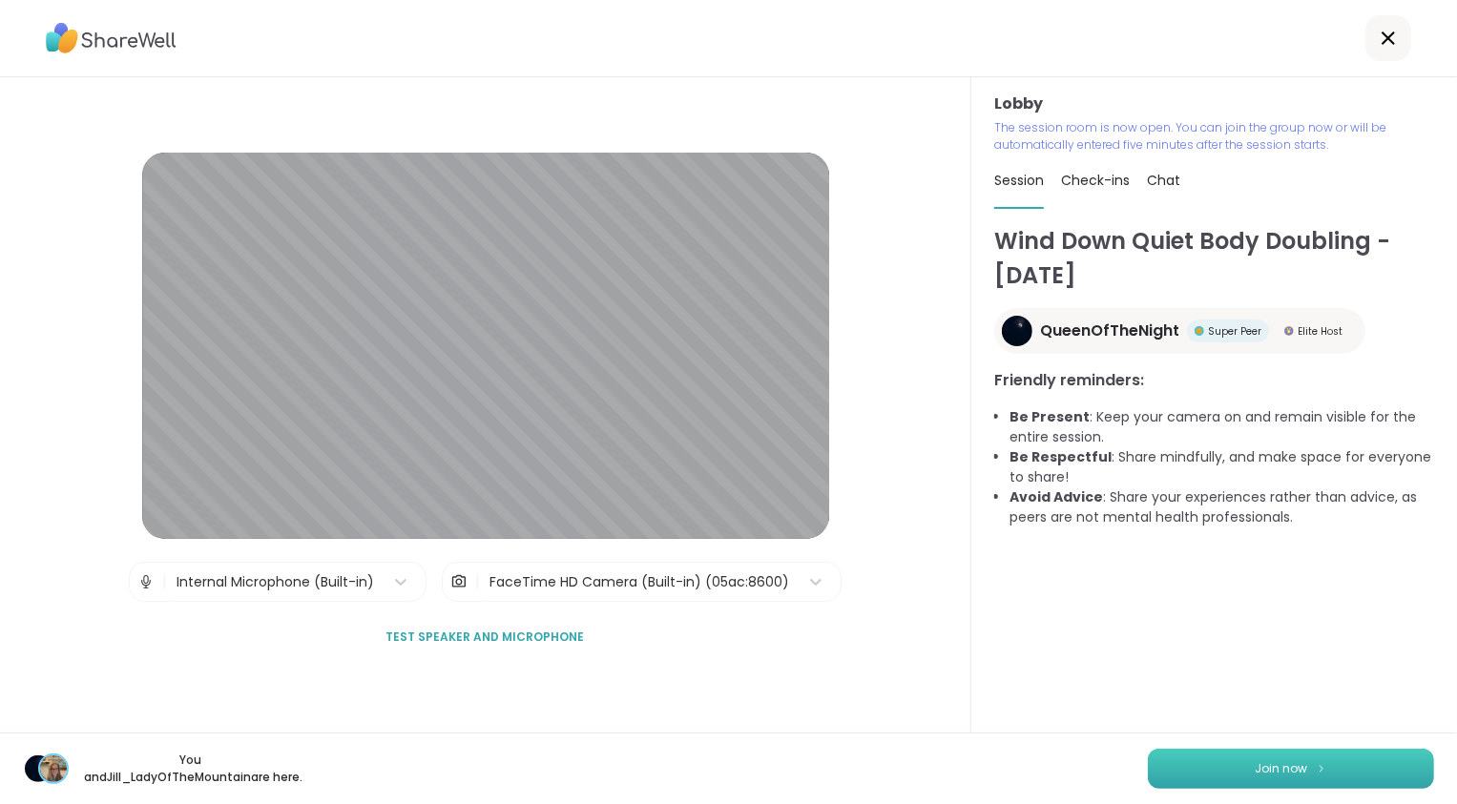
click at [1281, 777] on span "Join now" at bounding box center [1282, 768] width 52 height 17
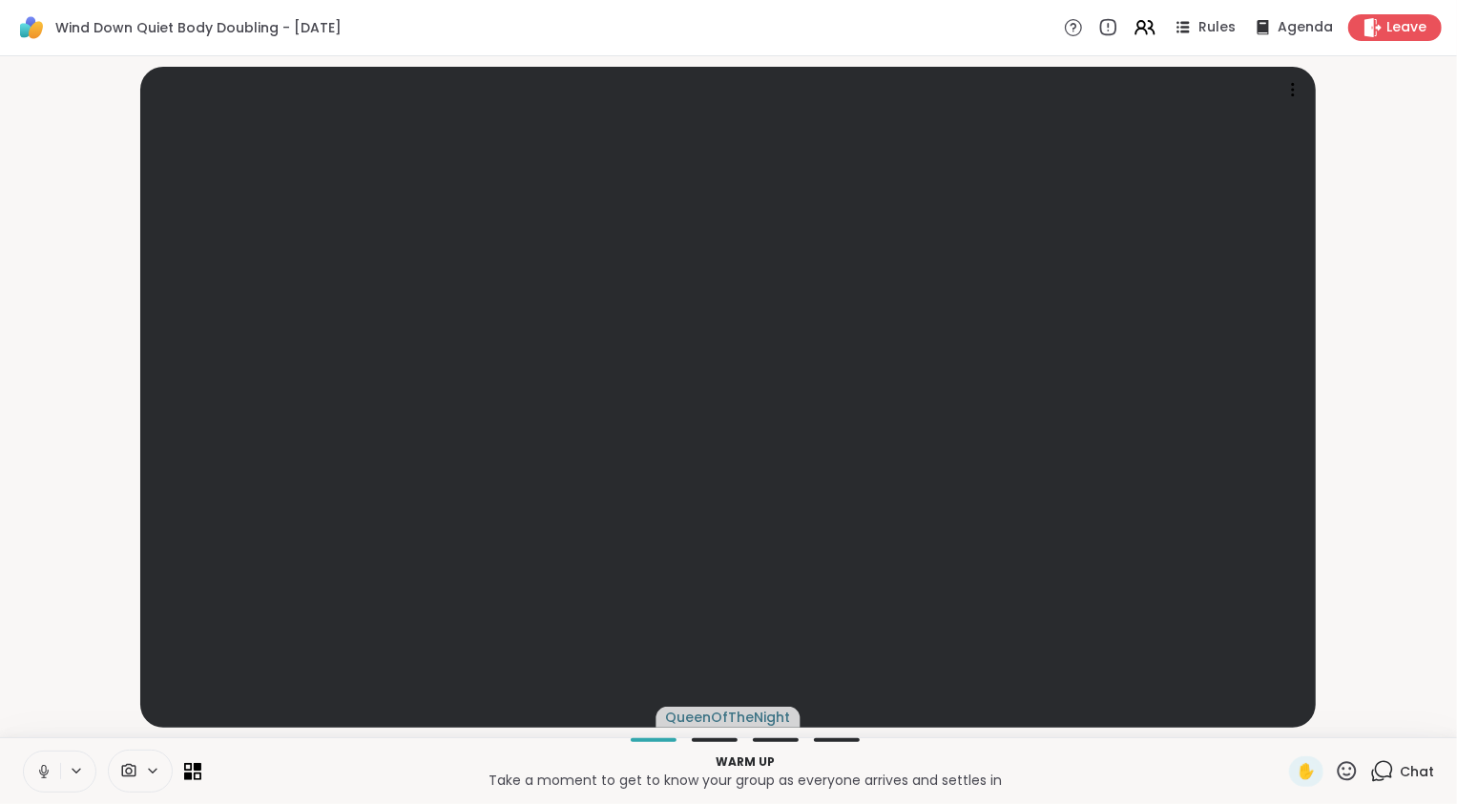
click at [39, 766] on icon at bounding box center [43, 771] width 17 height 17
click at [35, 628] on video-player-container "QueenOfTheNight" at bounding box center [728, 397] width 1434 height 666
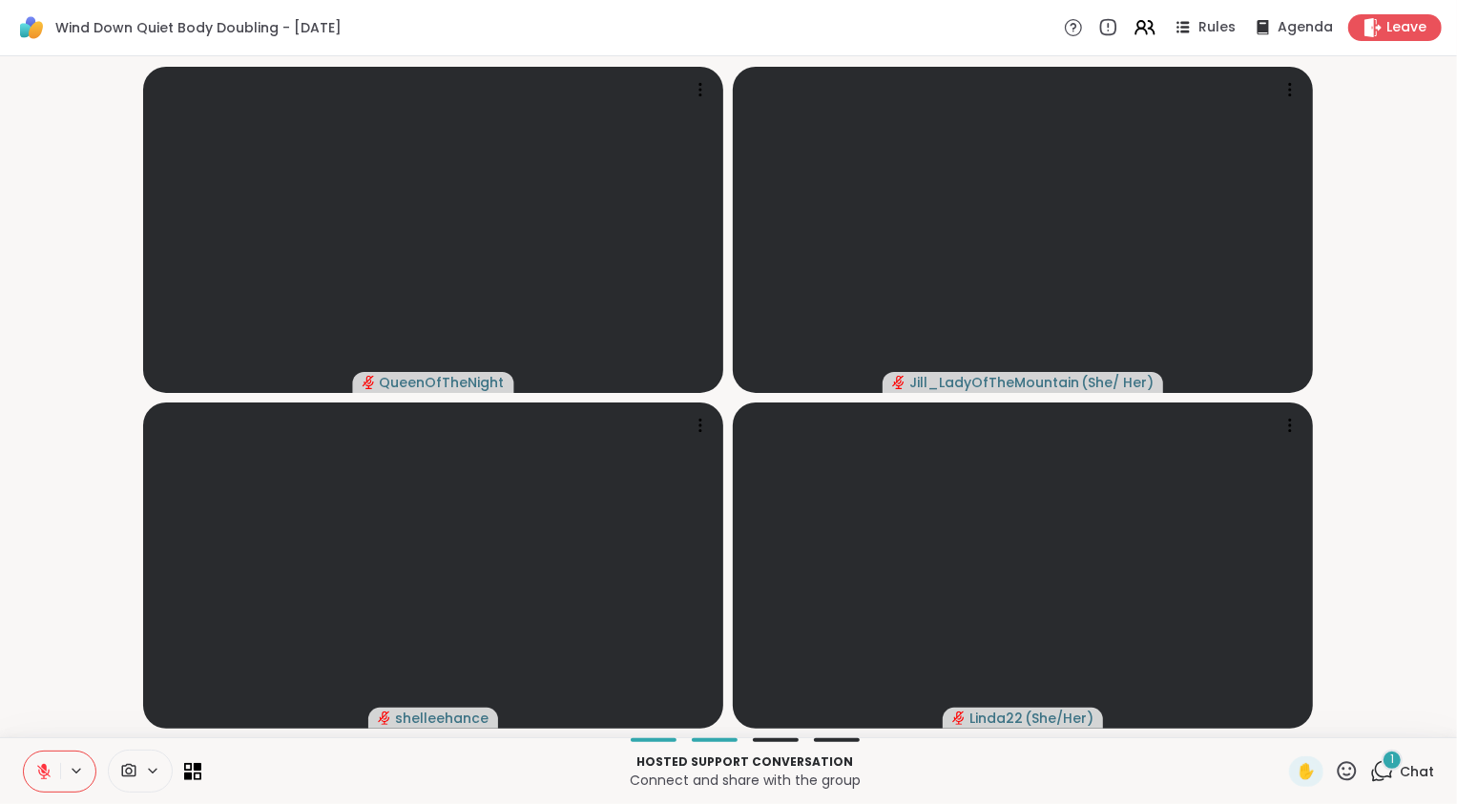
click at [1375, 775] on icon at bounding box center [1384, 769] width 18 height 17
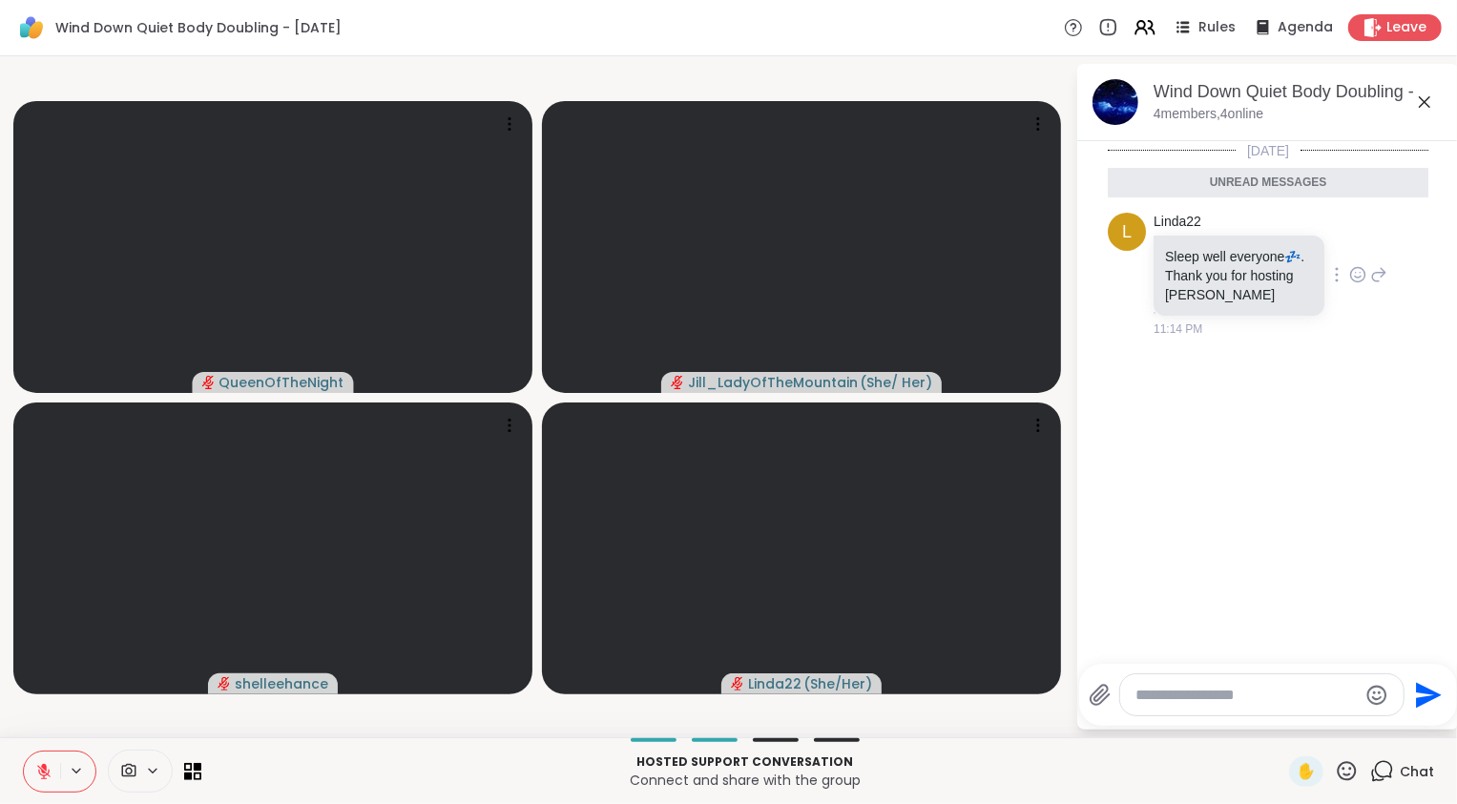
click at [1355, 276] on icon at bounding box center [1358, 277] width 6 height 2
click at [1339, 246] on button "Select Reaction: Heart" at bounding box center [1358, 244] width 38 height 38
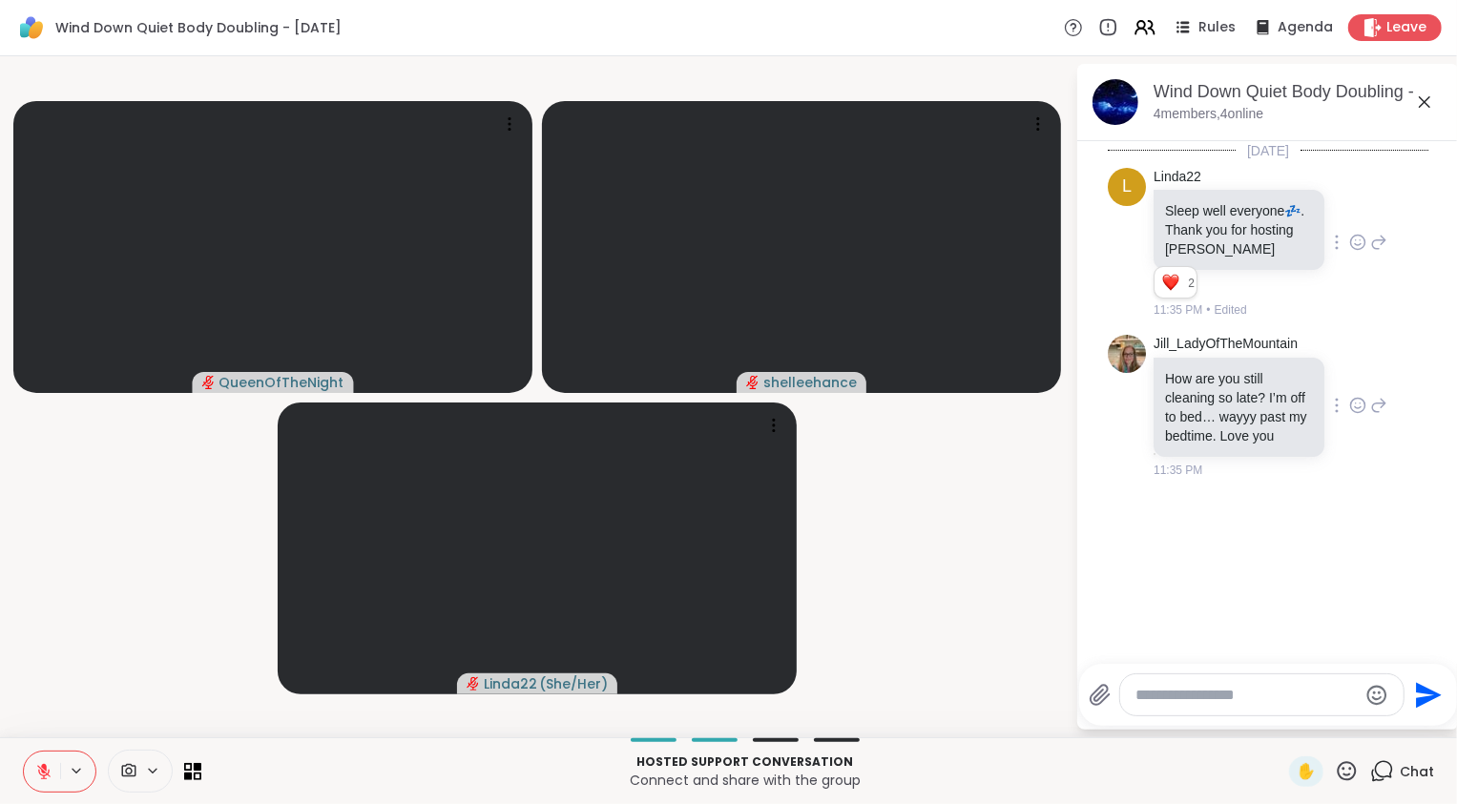
click at [1355, 409] on icon at bounding box center [1358, 408] width 6 height 2
click at [1360, 384] on button "Select Reaction: Heart" at bounding box center [1358, 375] width 38 height 38
click at [1376, 424] on icon at bounding box center [1378, 419] width 17 height 23
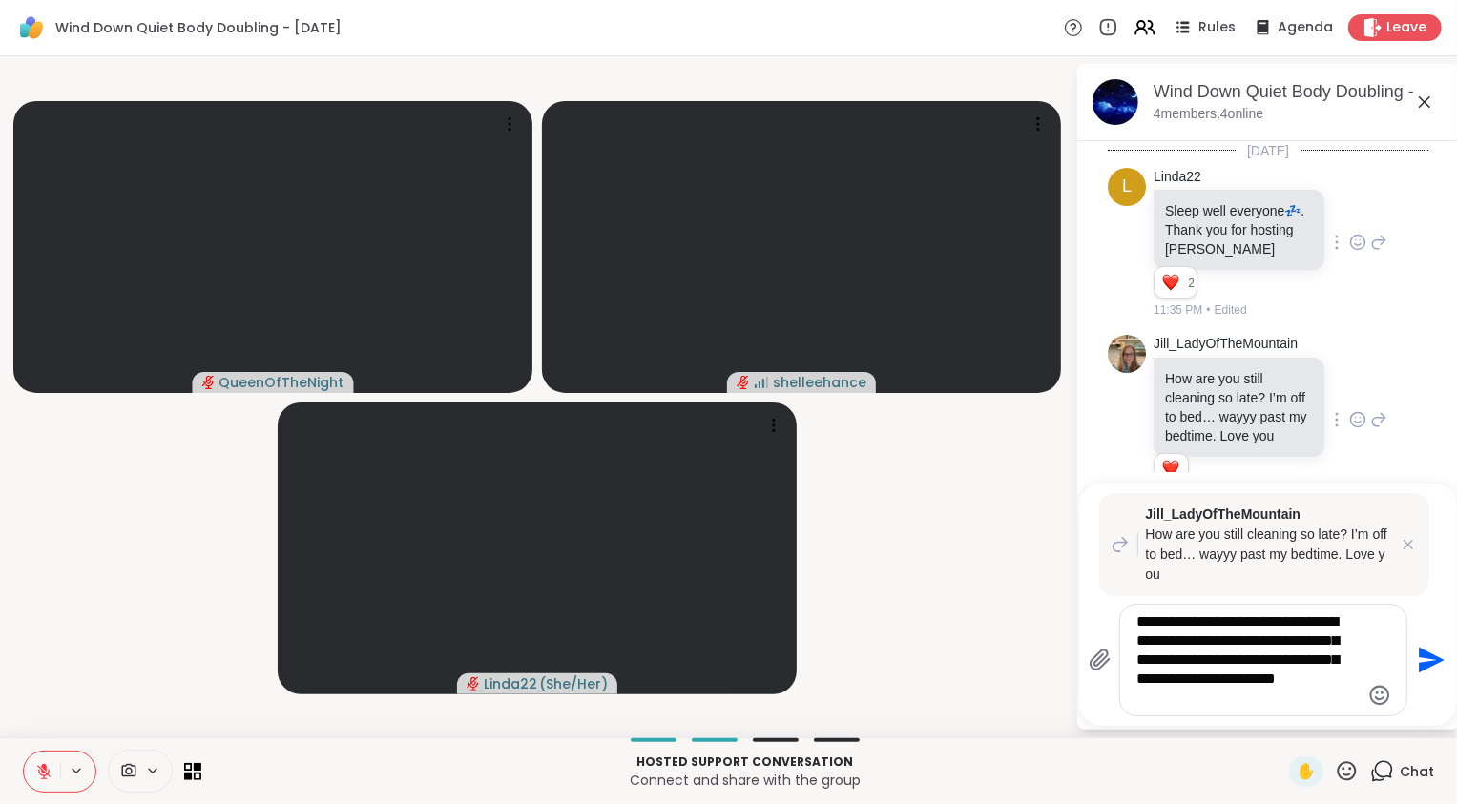
type textarea "**********"
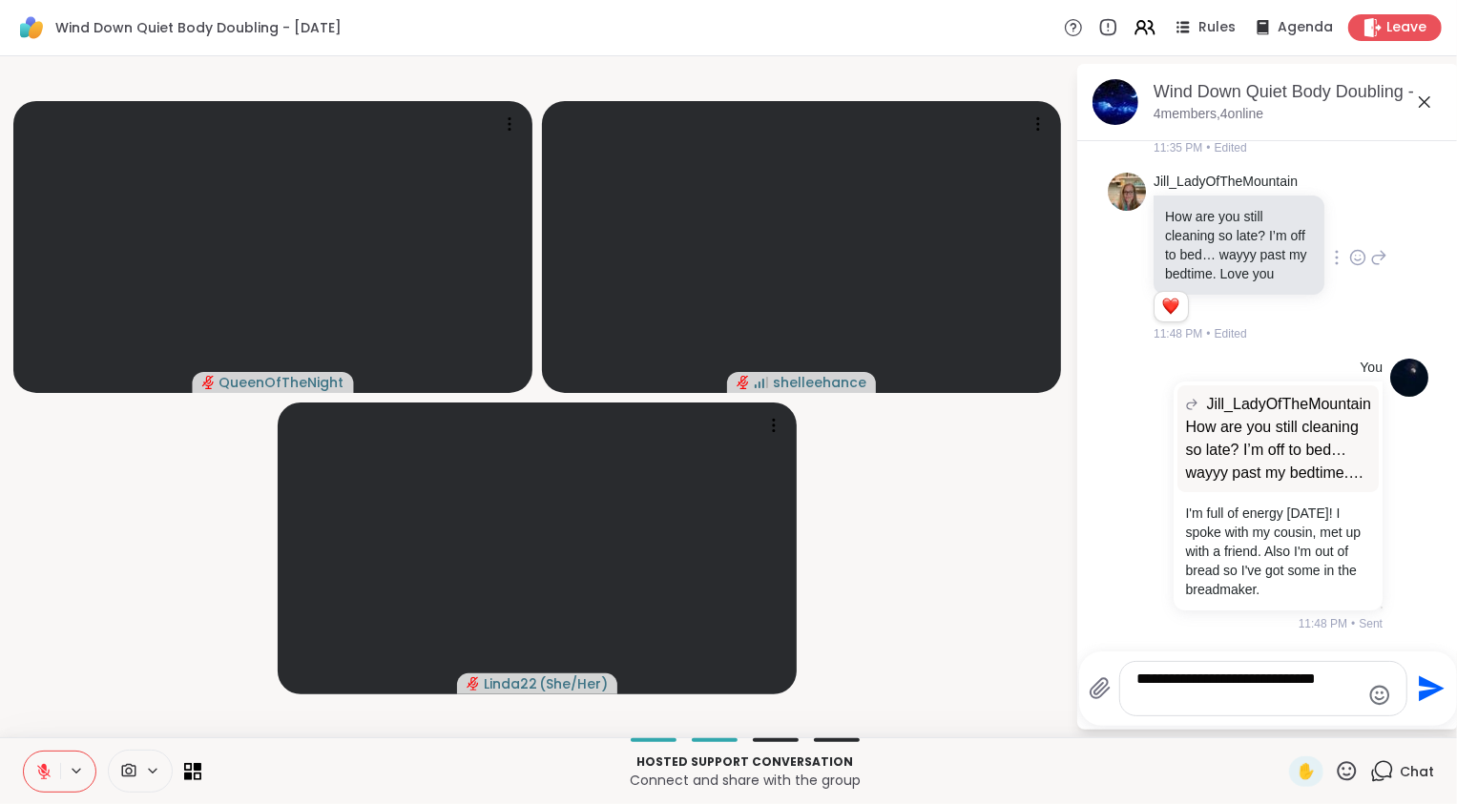
scroll to position [178, 0]
type textarea "**********"
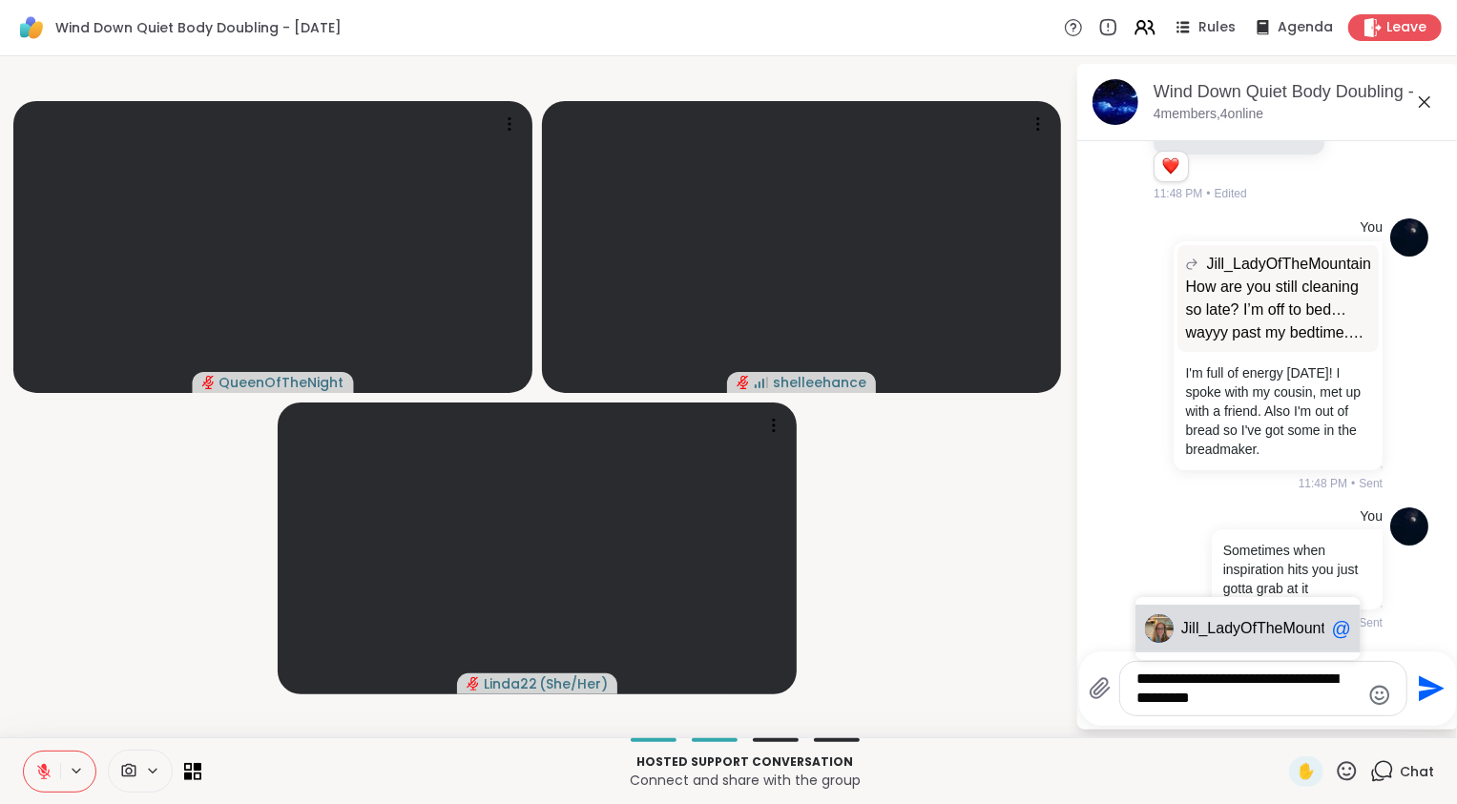
click at [1298, 629] on span "ll_LadyOfTheMountain" at bounding box center [1270, 628] width 154 height 19
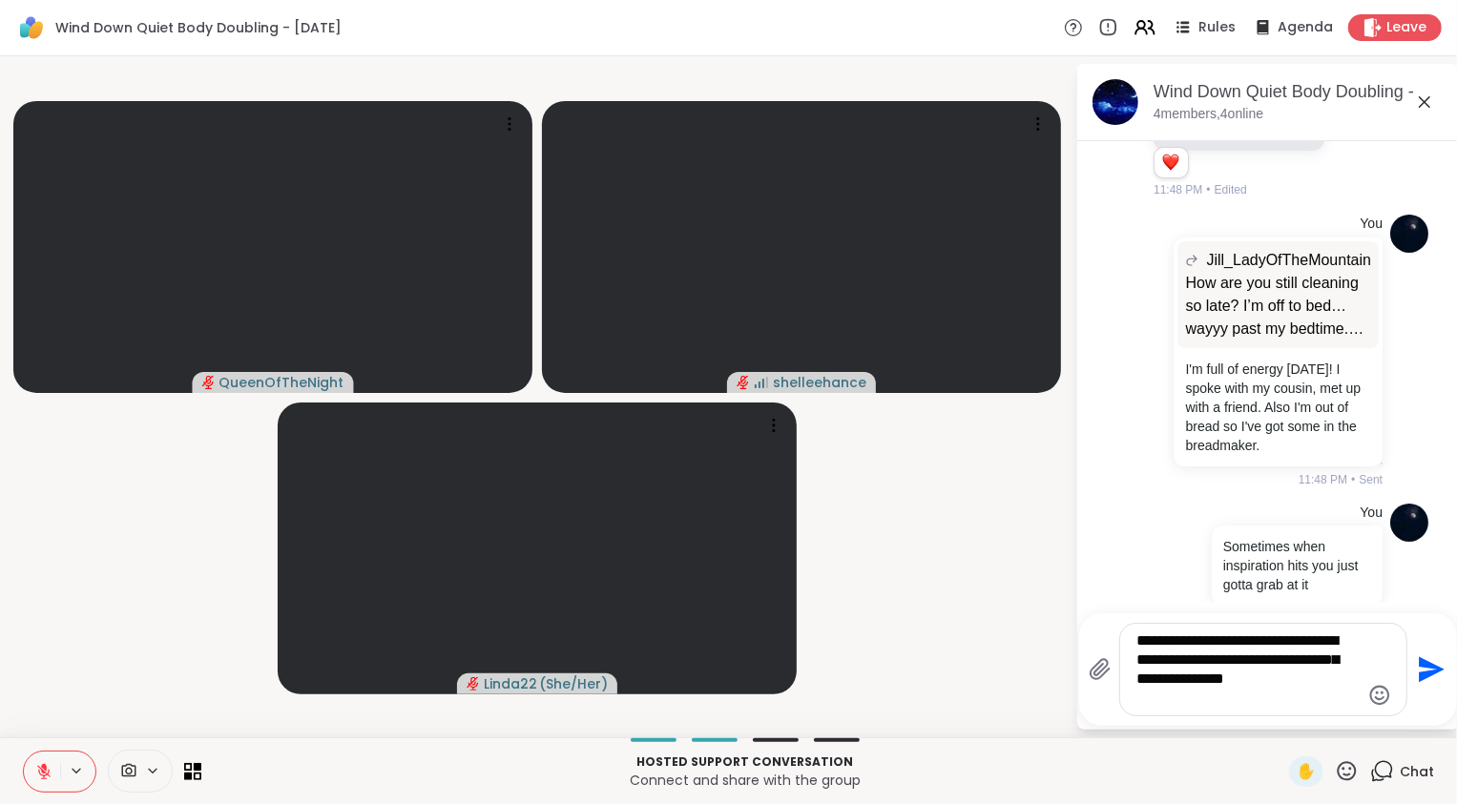
type textarea "**********"
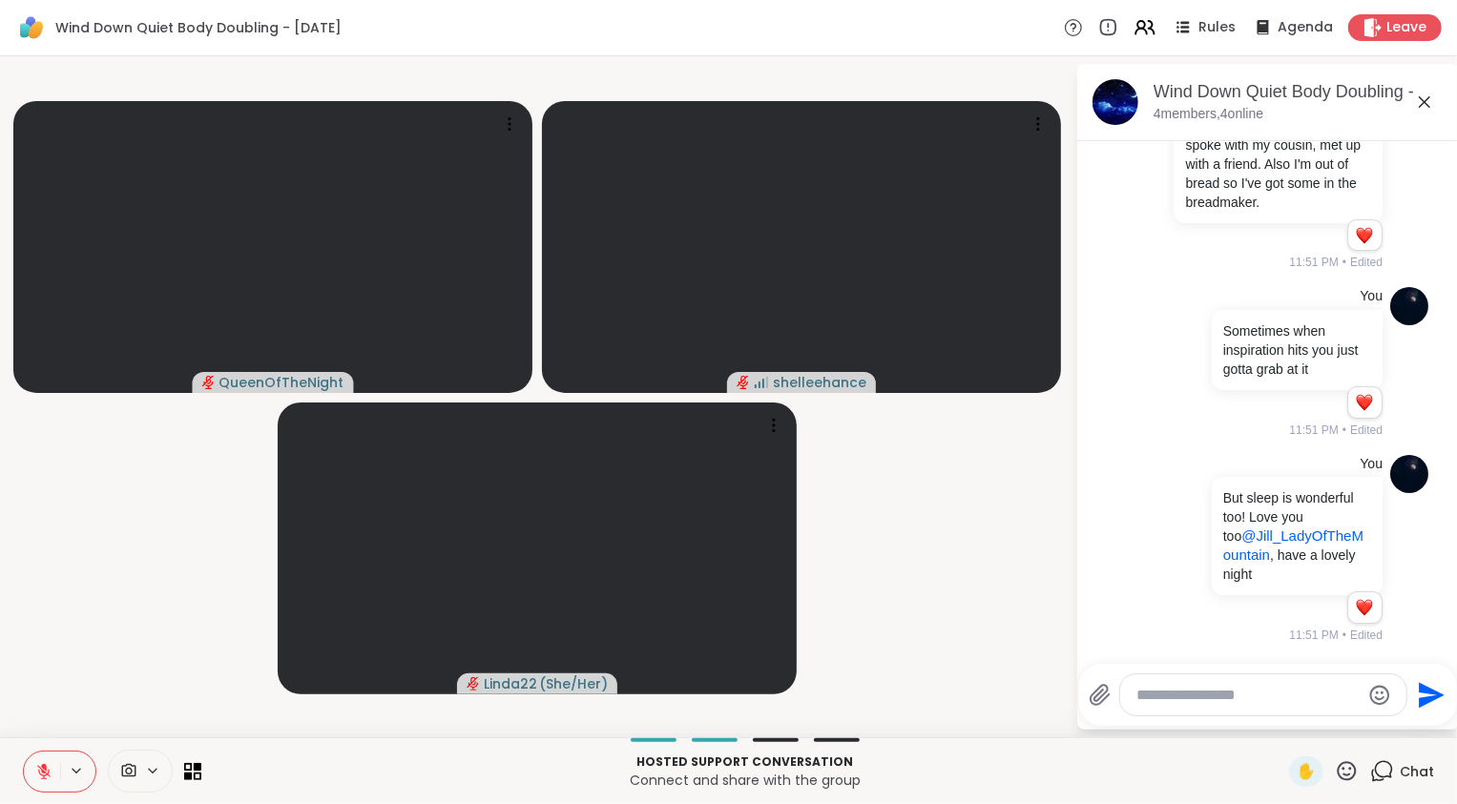
scroll to position [584, 0]
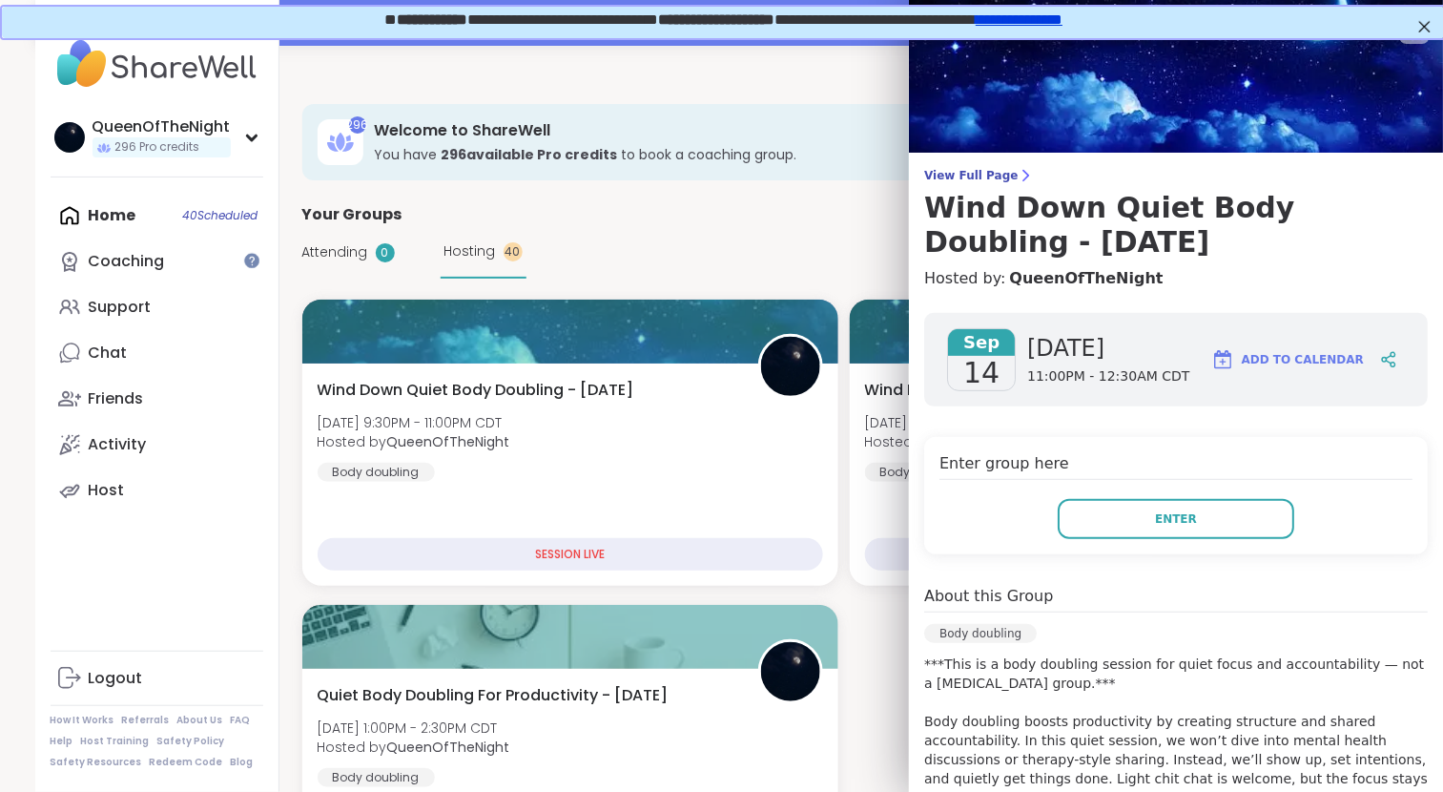
click at [122, 228] on div "Home 40 Scheduled Coaching Support Chat Friends Activity Host" at bounding box center [157, 353] width 213 height 321
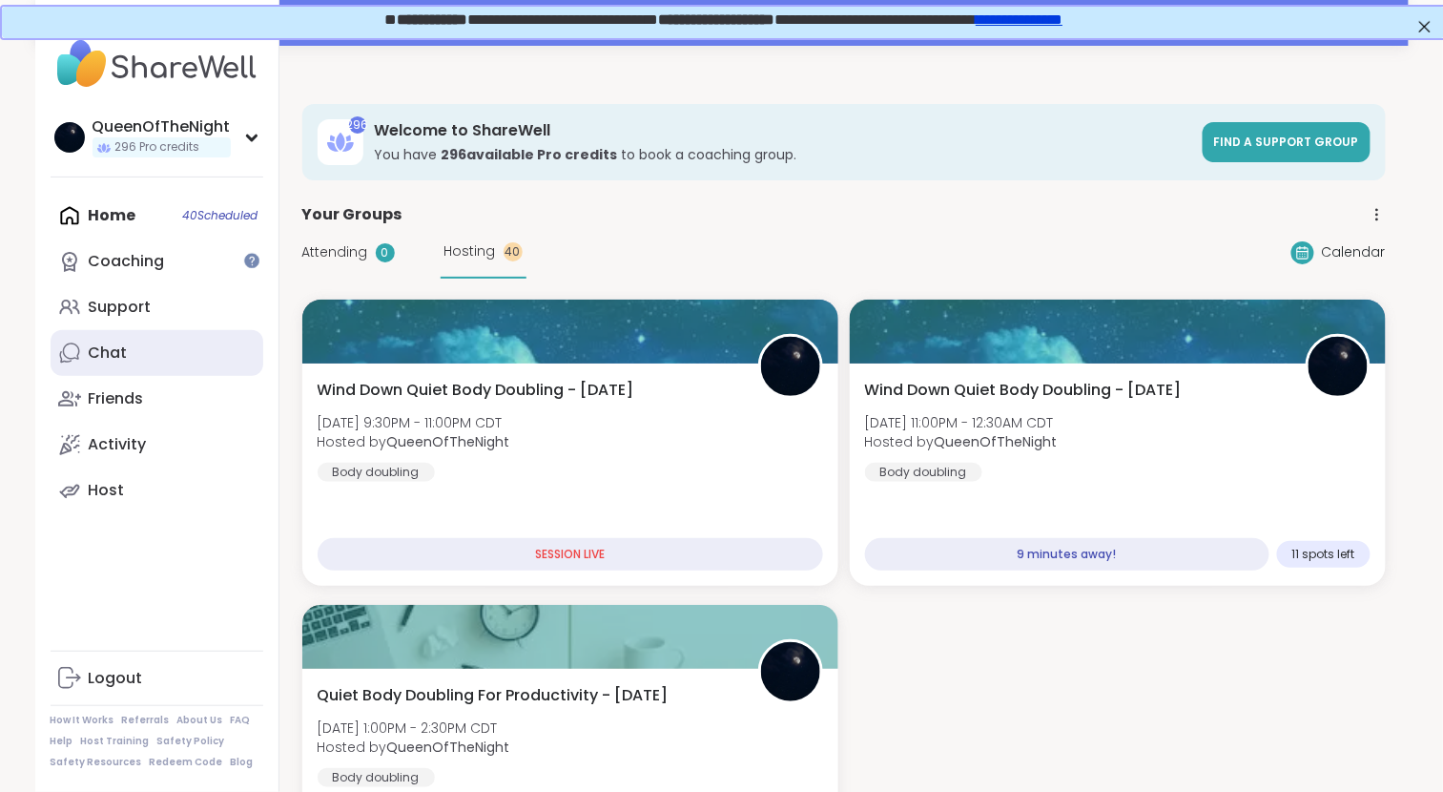
click at [134, 354] on link "Chat" at bounding box center [157, 353] width 213 height 46
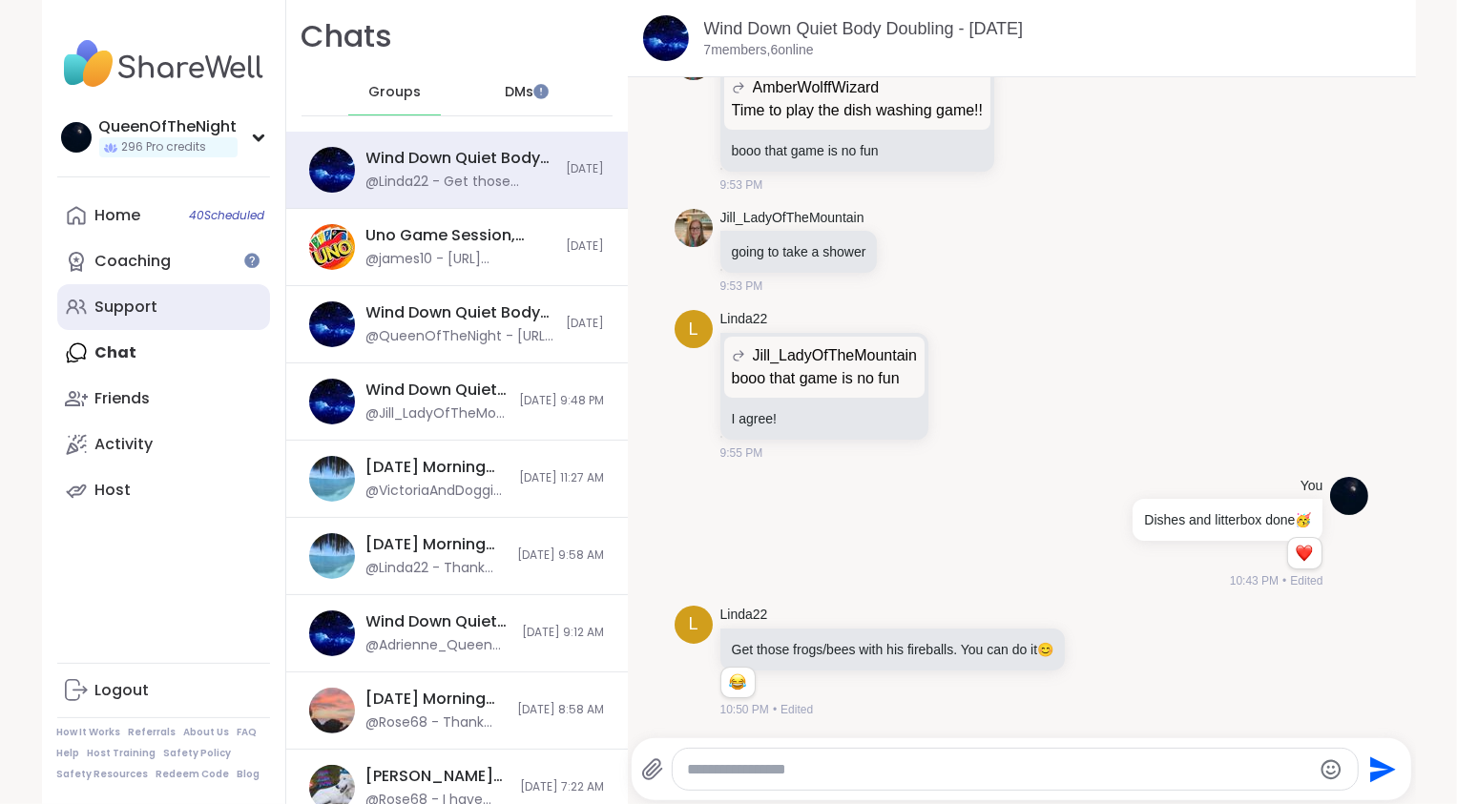
click at [139, 311] on div "Support" at bounding box center [126, 307] width 63 height 21
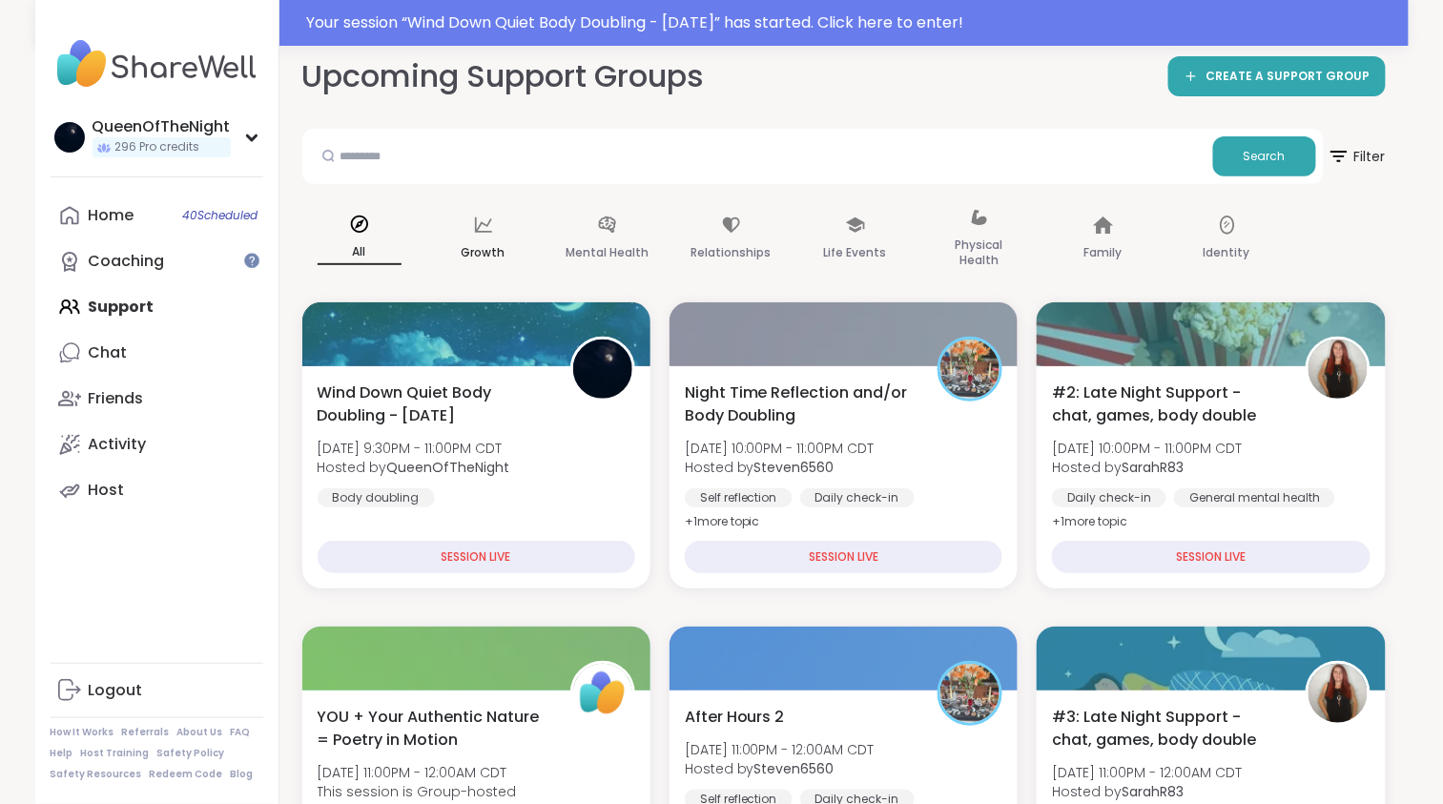
scroll to position [114, 0]
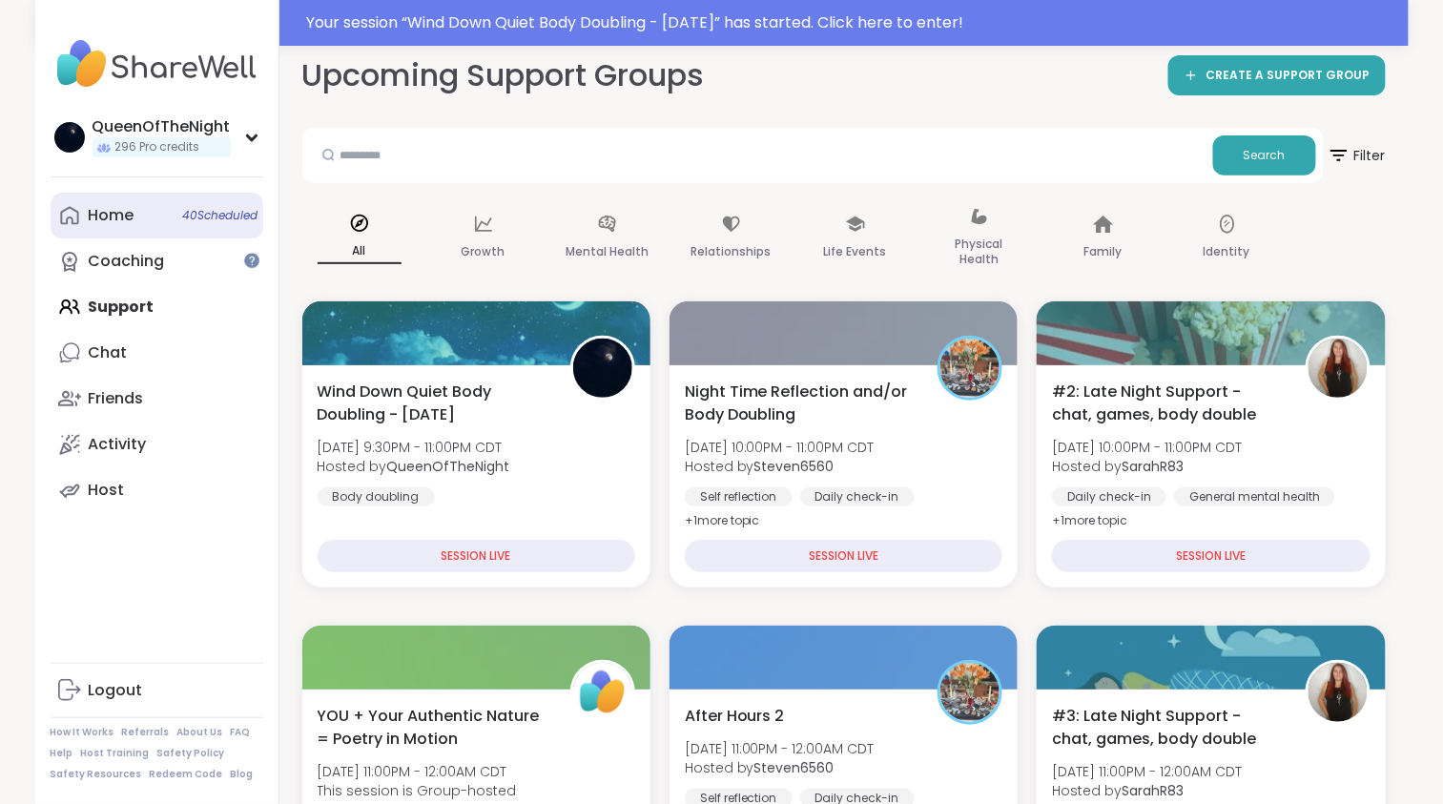
click at [127, 223] on div "Home 40 Scheduled" at bounding box center [112, 215] width 46 height 21
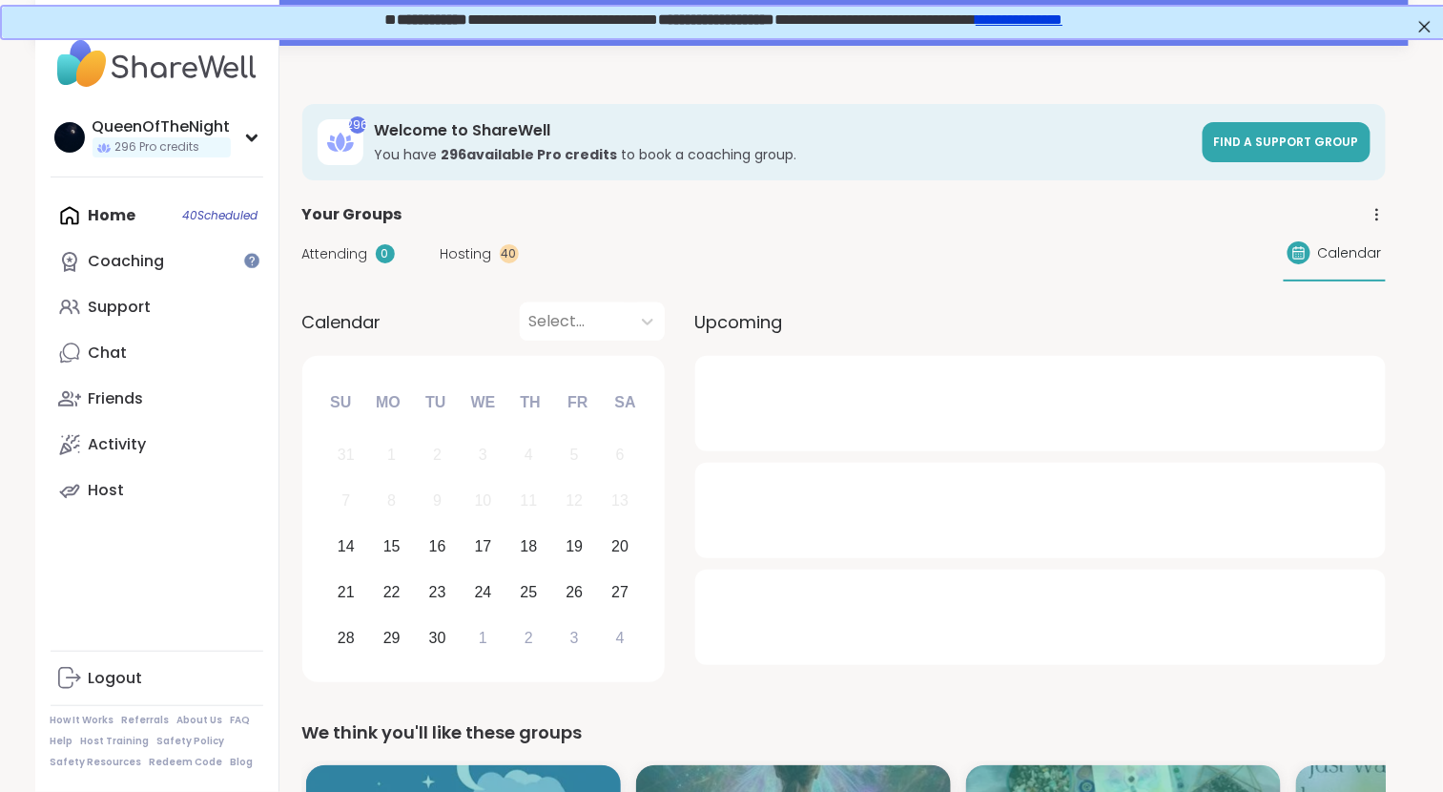
click at [472, 250] on span "Hosting" at bounding box center [467, 254] width 52 height 20
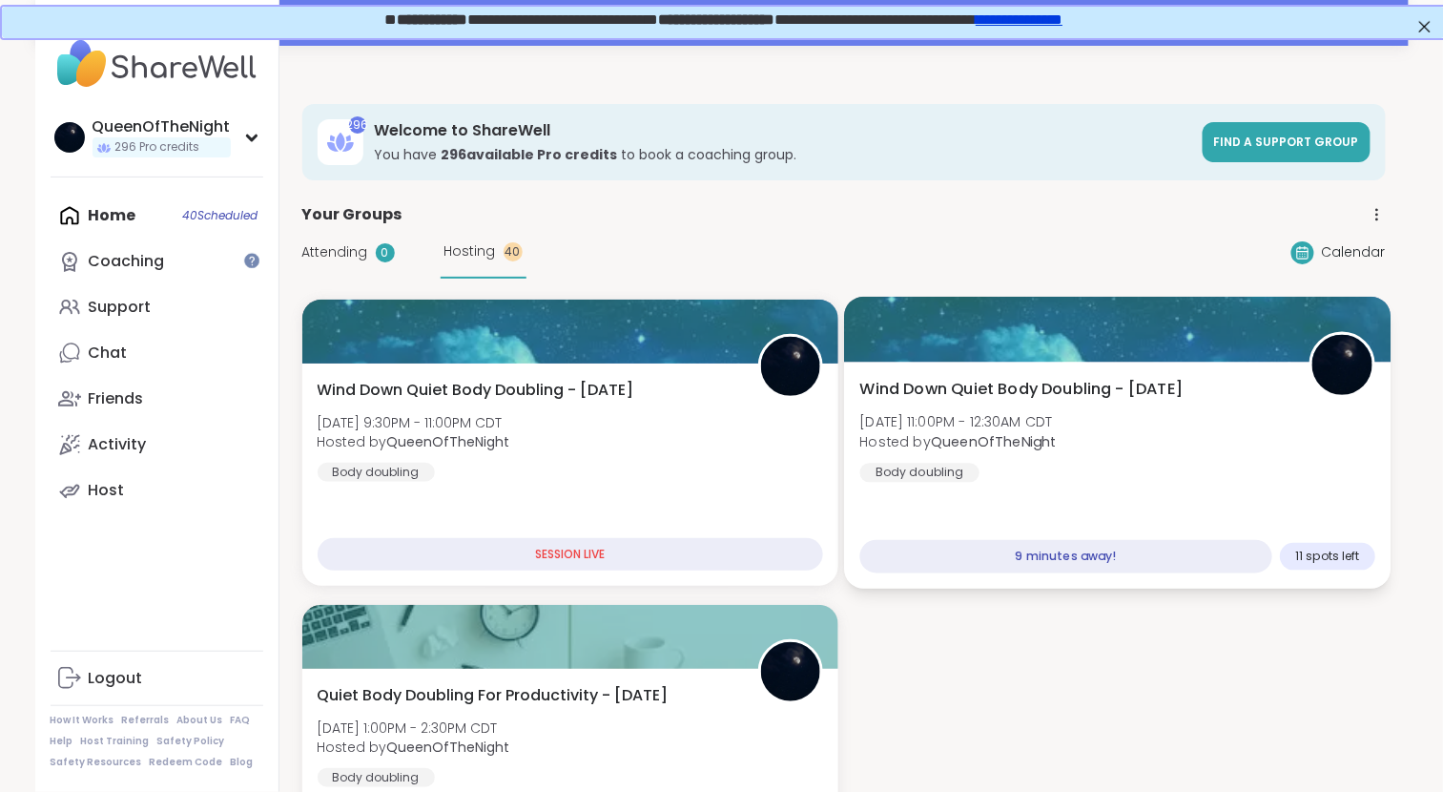
click at [1056, 444] on span "Hosted by QueenOfTheNight" at bounding box center [958, 441] width 197 height 19
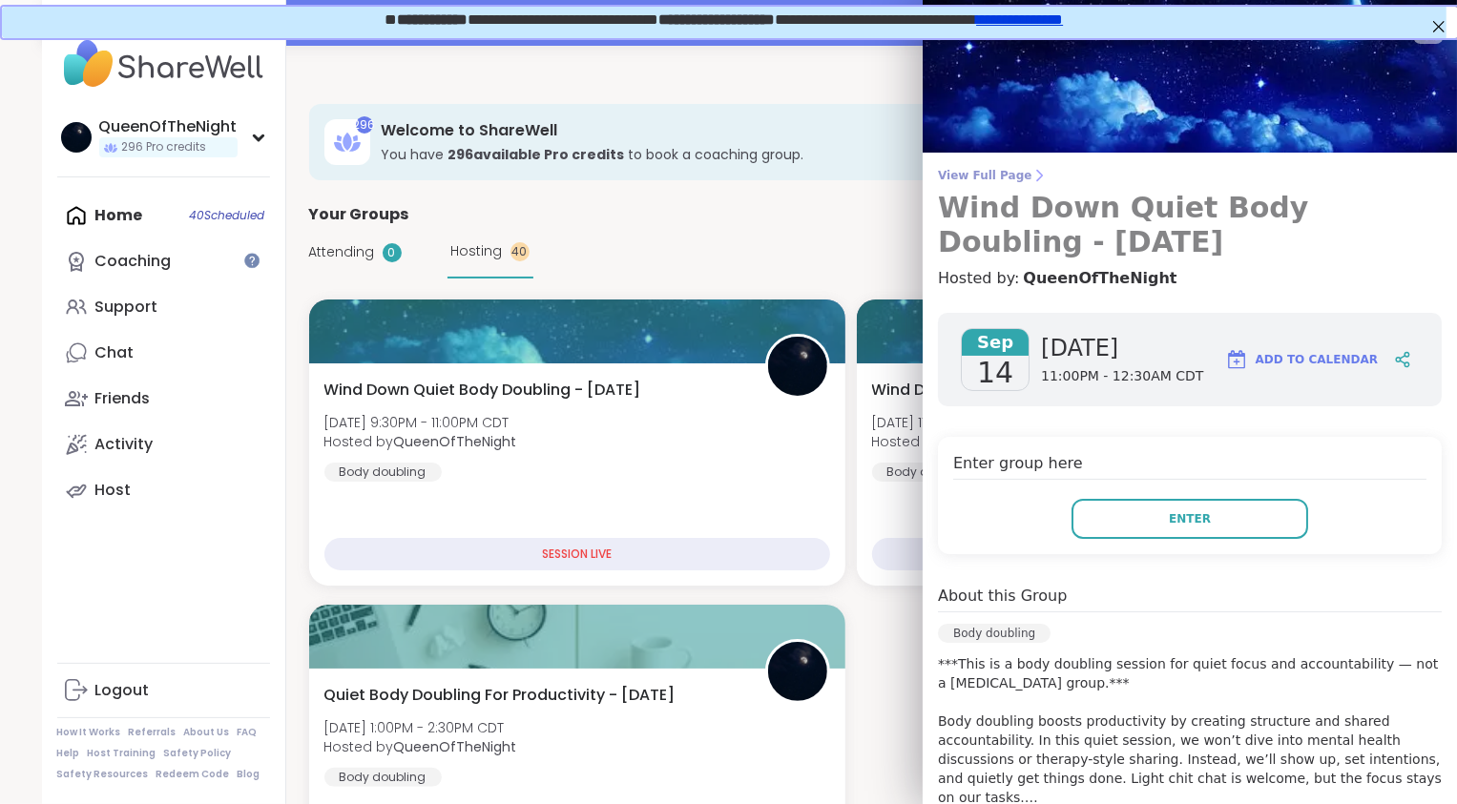
click at [951, 179] on span "View Full Page" at bounding box center [1190, 175] width 504 height 15
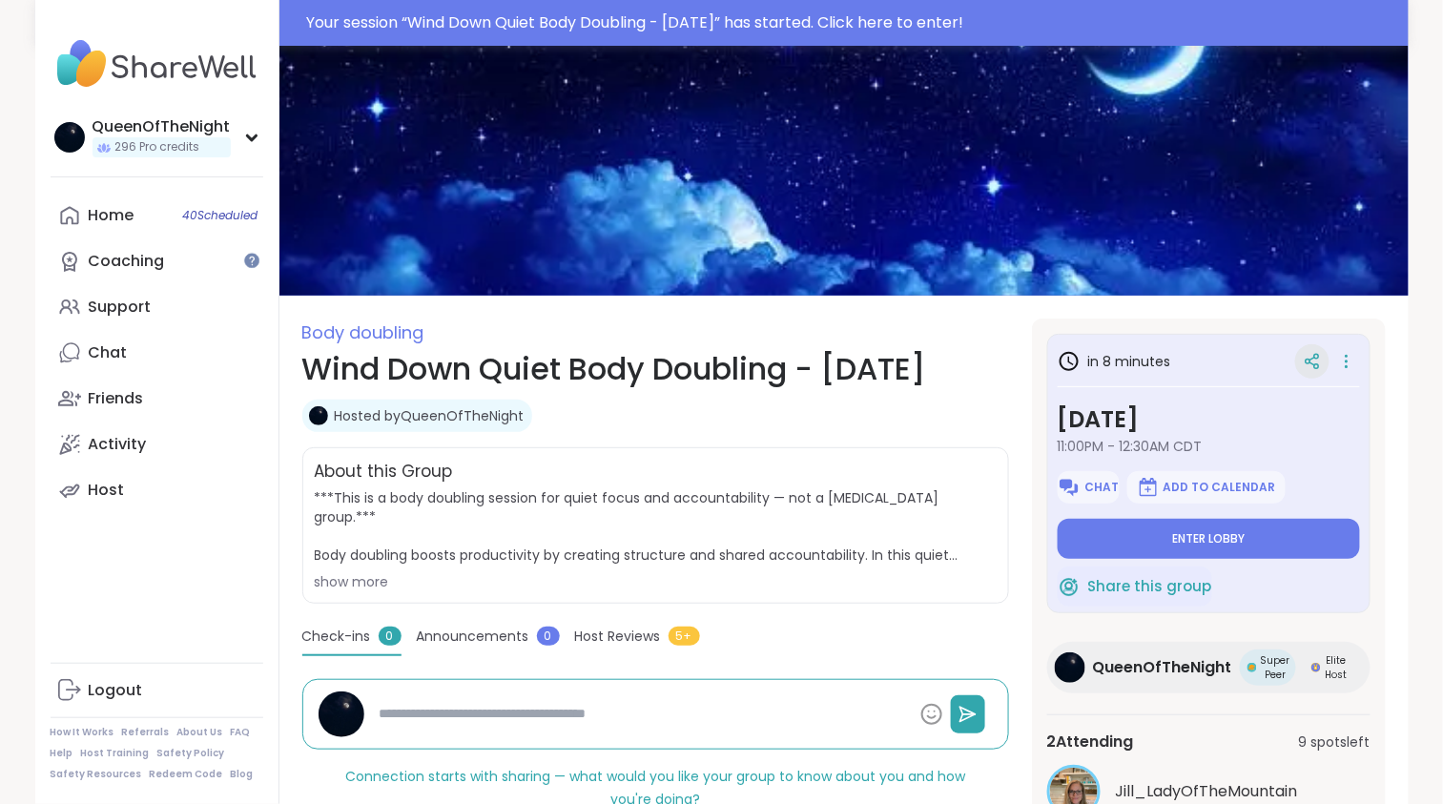
click at [1316, 363] on icon at bounding box center [1312, 361] width 17 height 17
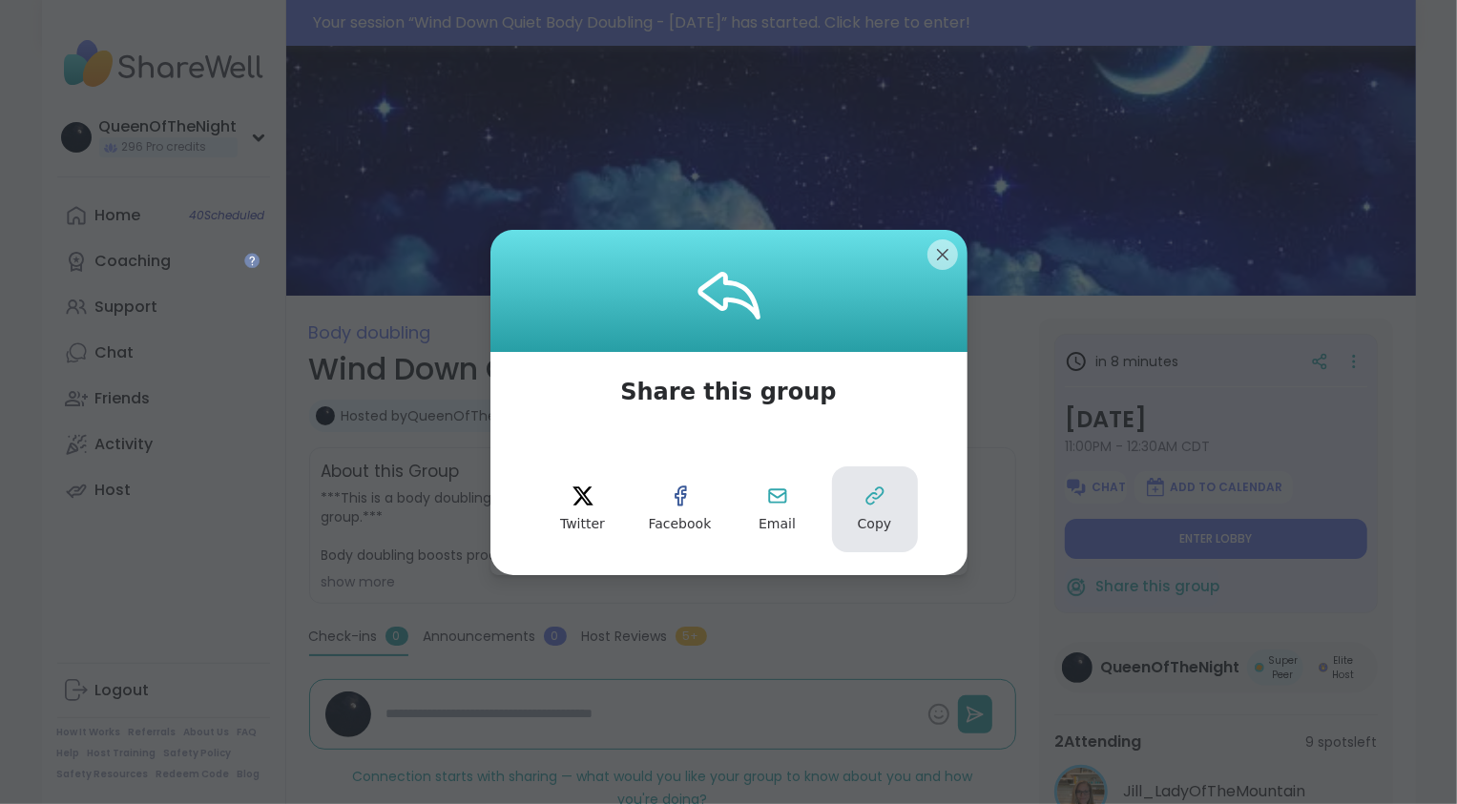
click at [858, 524] on span "Copy" at bounding box center [875, 524] width 34 height 19
type textarea "*"
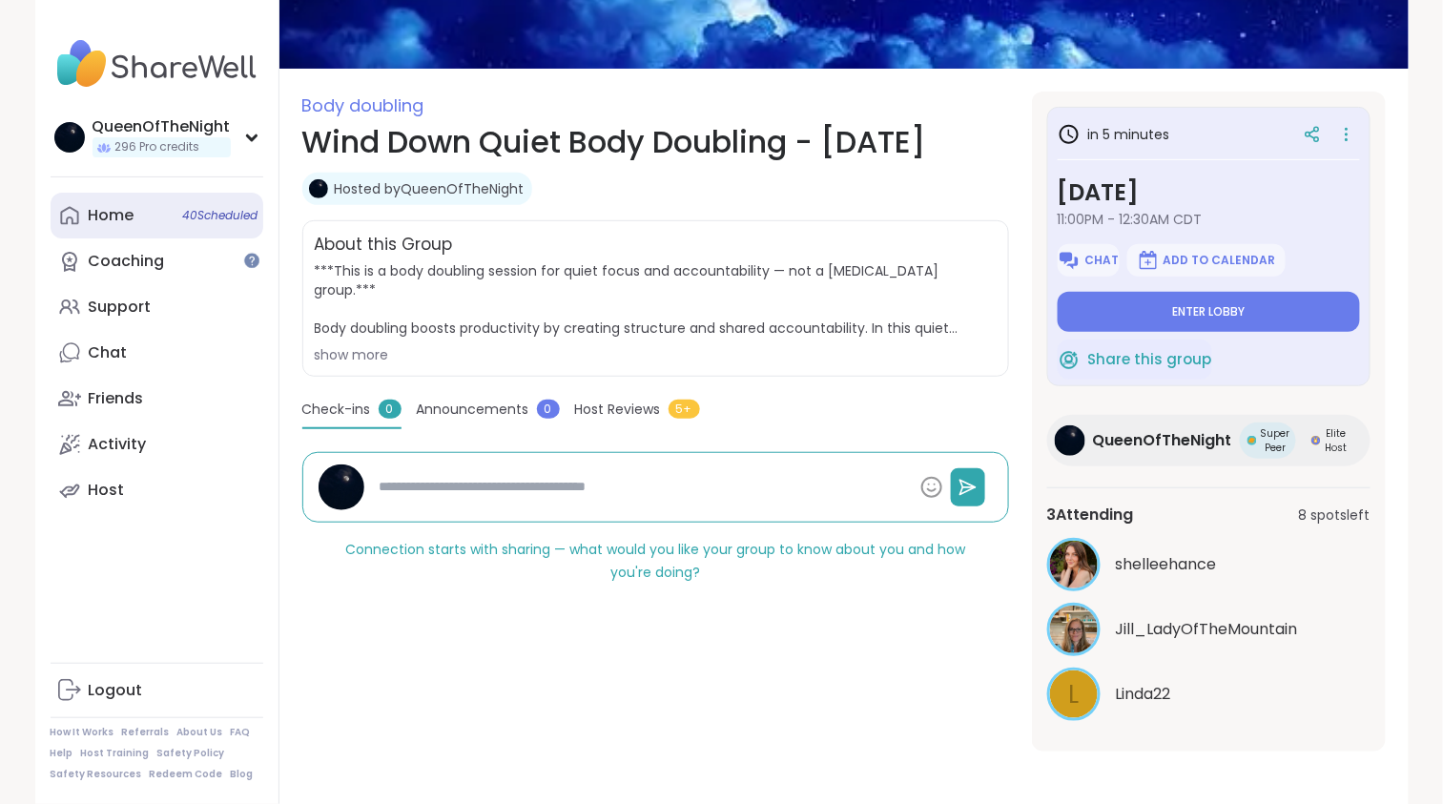
click at [118, 206] on div "Home 40 Scheduled" at bounding box center [112, 215] width 46 height 21
type textarea "*"
